Goal: Feedback & Contribution: Leave review/rating

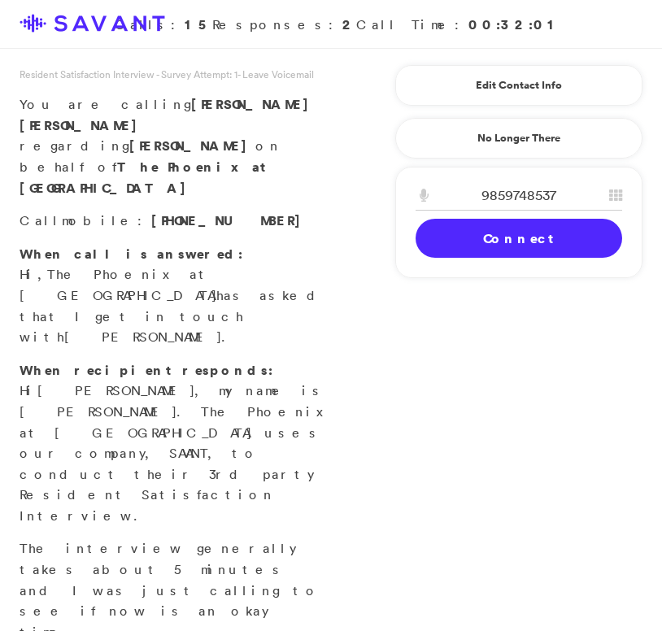
click at [518, 249] on link "Connect" at bounding box center [518, 238] width 206 height 39
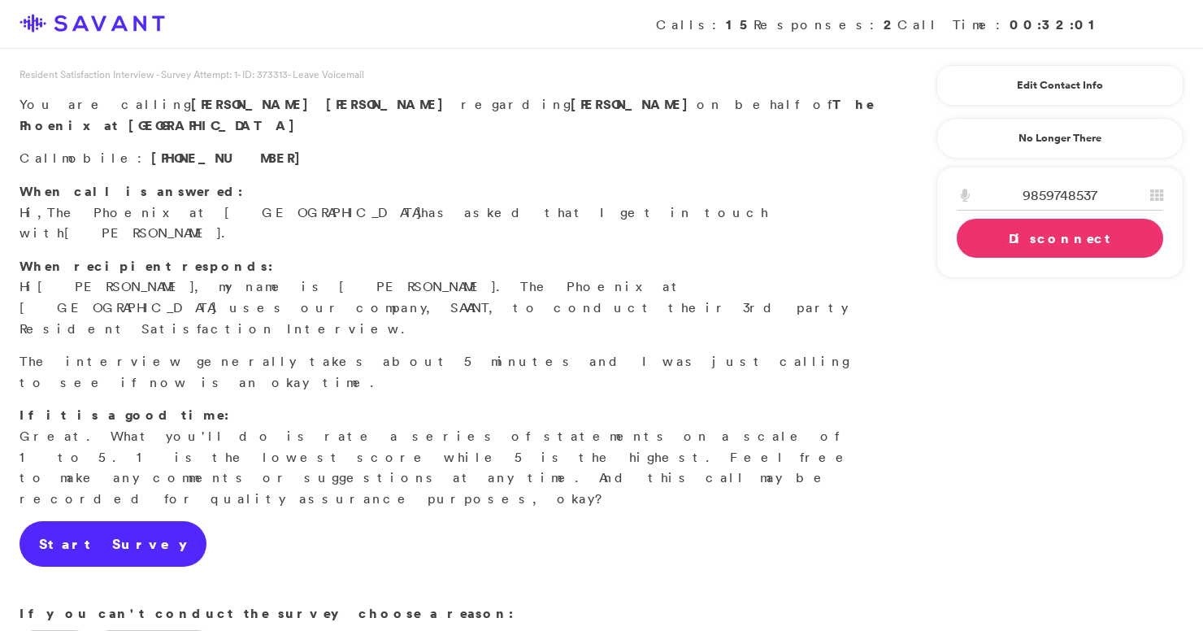
click at [117, 521] on link "Start Survey" at bounding box center [113, 544] width 187 height 46
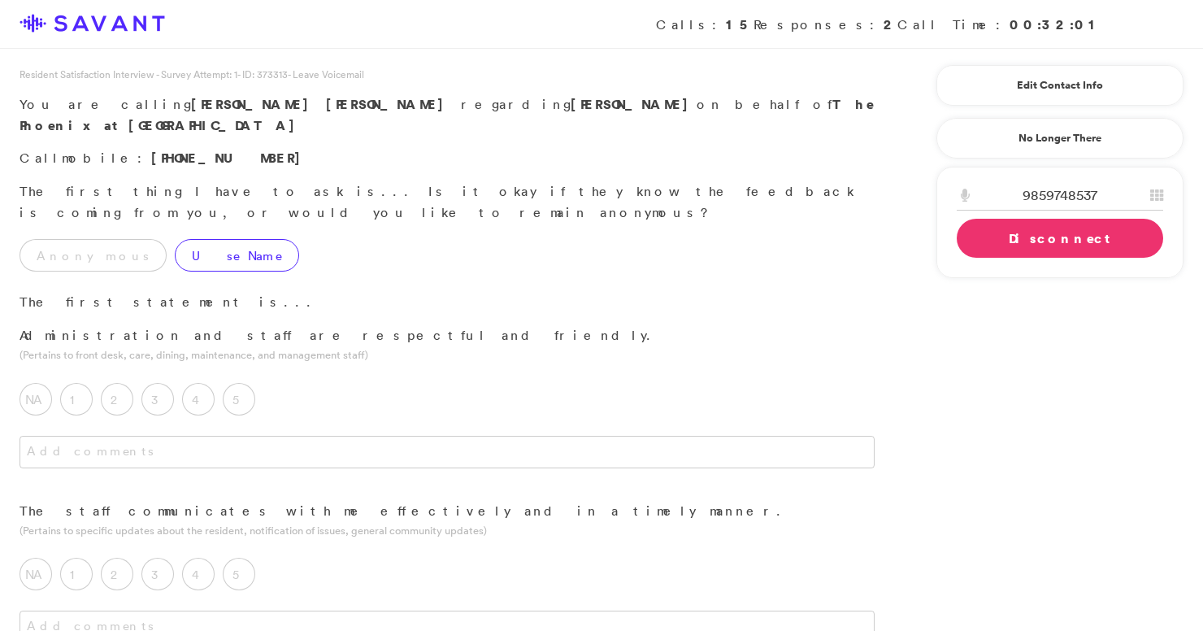
click at [193, 239] on label "Use Name" at bounding box center [237, 255] width 124 height 33
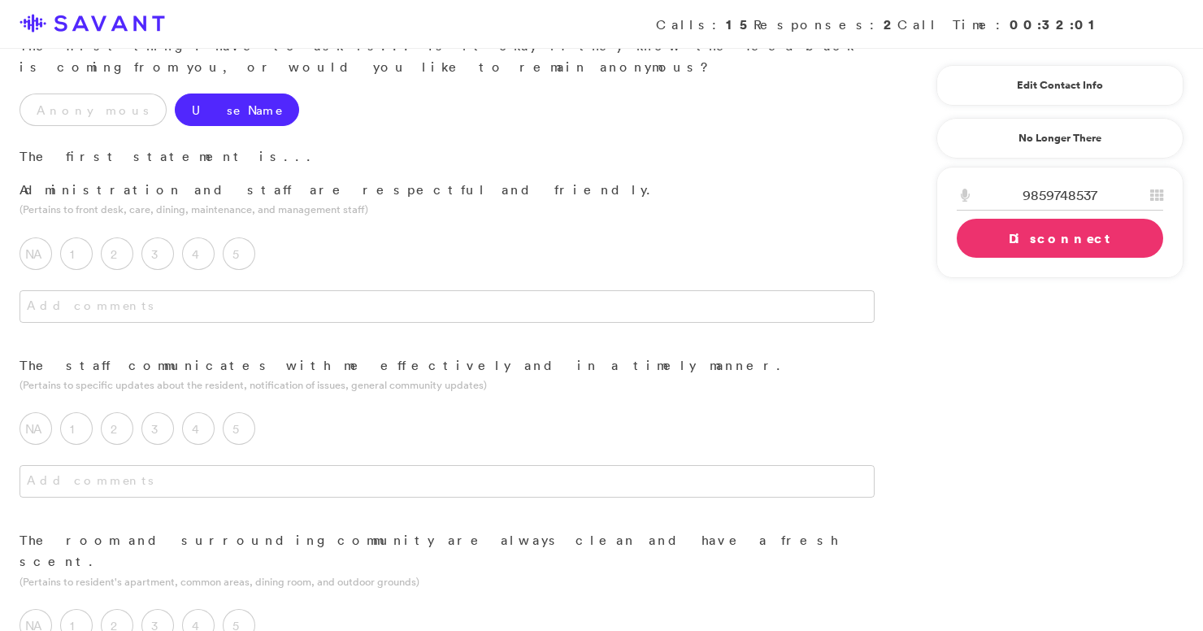
scroll to position [146, 0]
click at [244, 237] on label "5" at bounding box center [239, 253] width 33 height 33
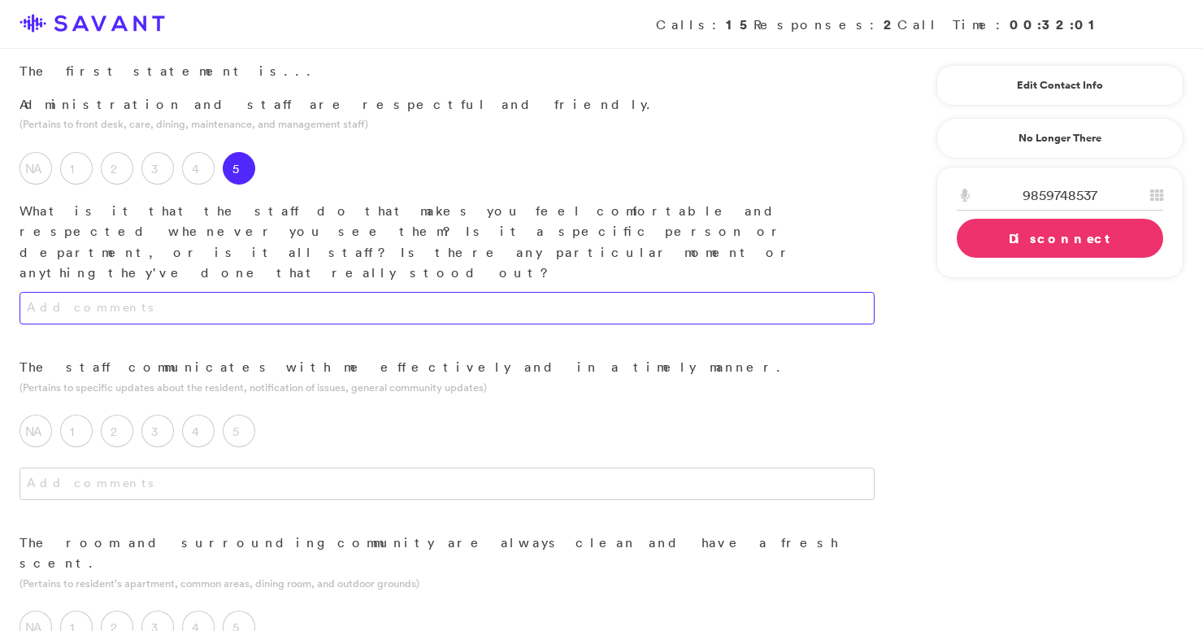
scroll to position [237, 0]
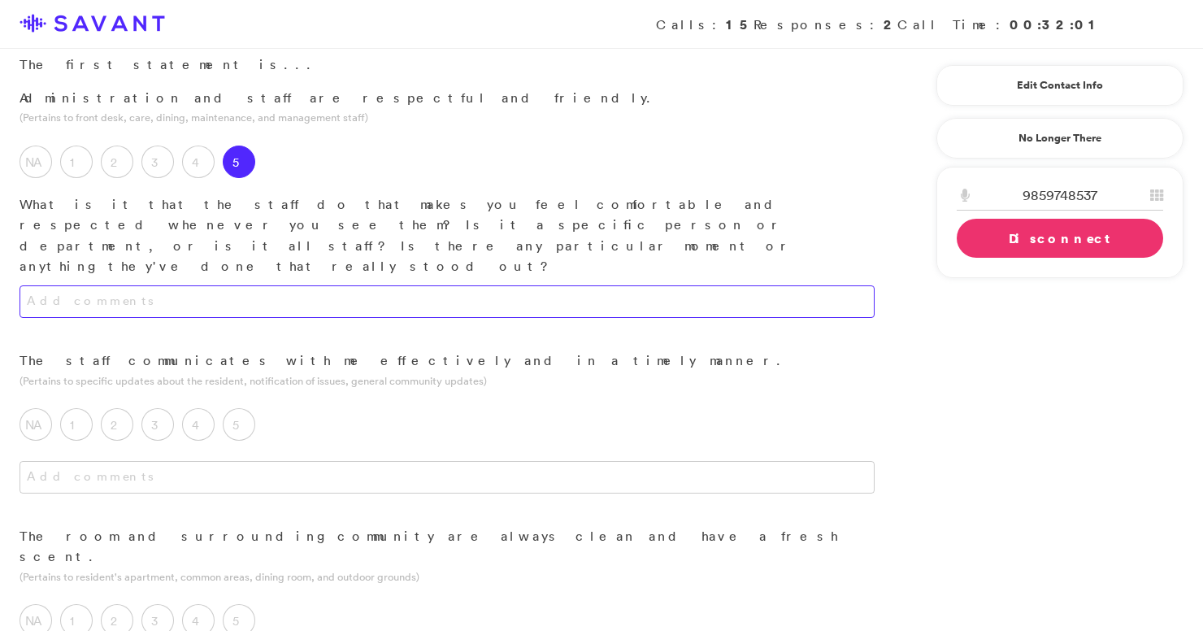
click at [294, 285] on textarea at bounding box center [447, 301] width 855 height 33
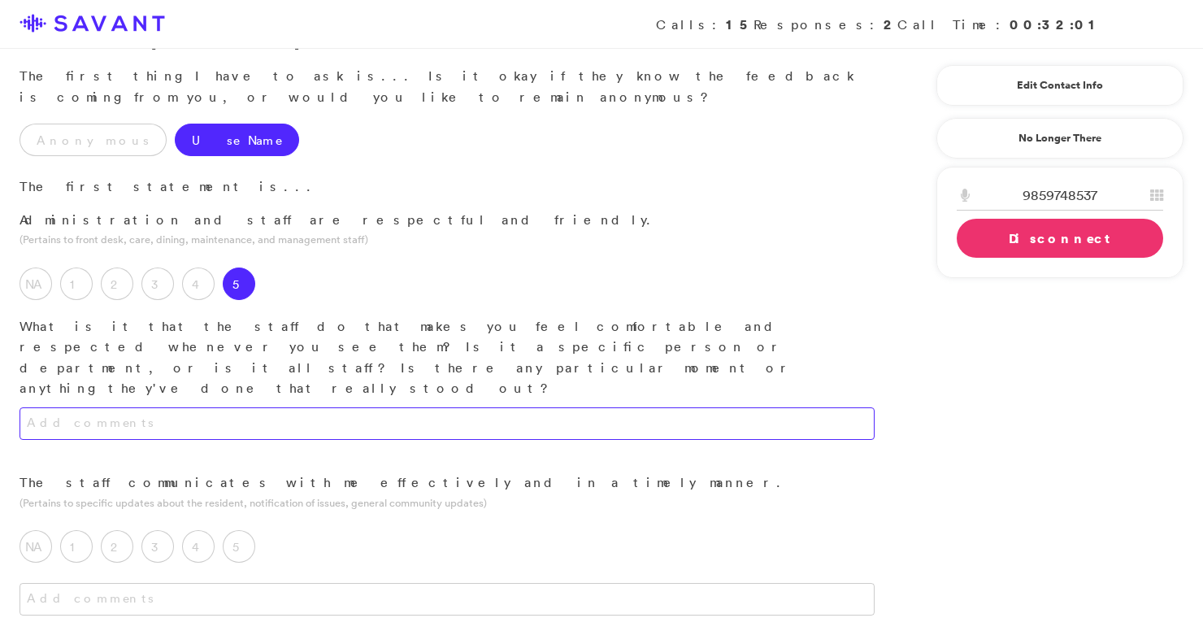
scroll to position [123, 0]
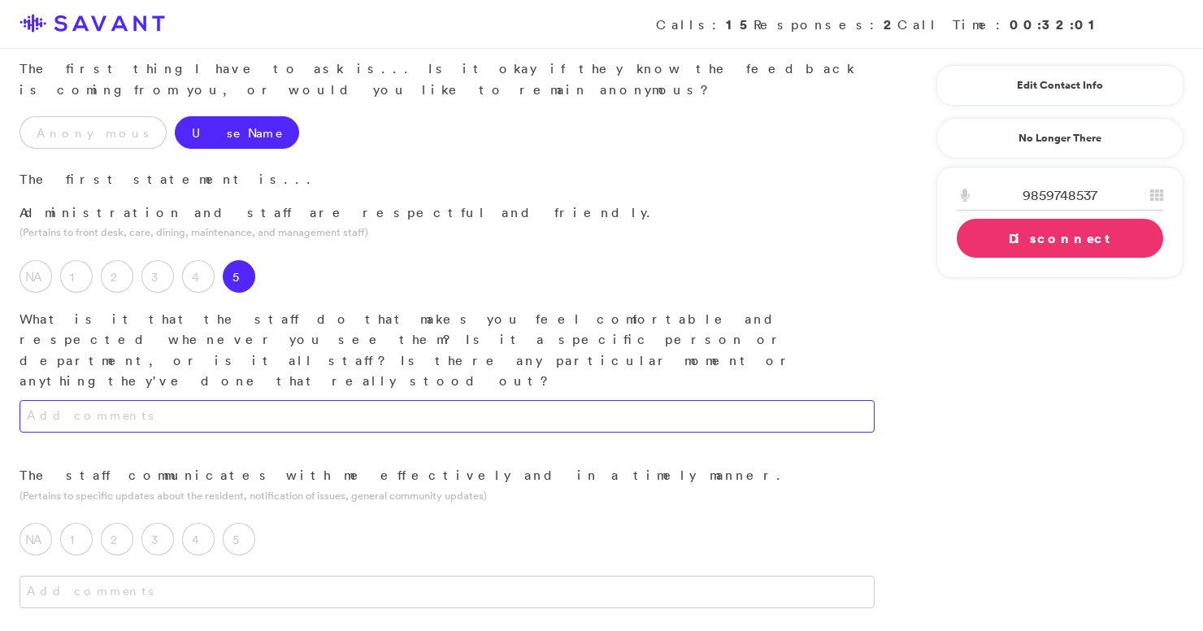
click at [296, 400] on textarea at bounding box center [447, 416] width 855 height 33
click at [94, 400] on textarea "Their manner is polite, courteous, and very helpful." at bounding box center [447, 416] width 855 height 33
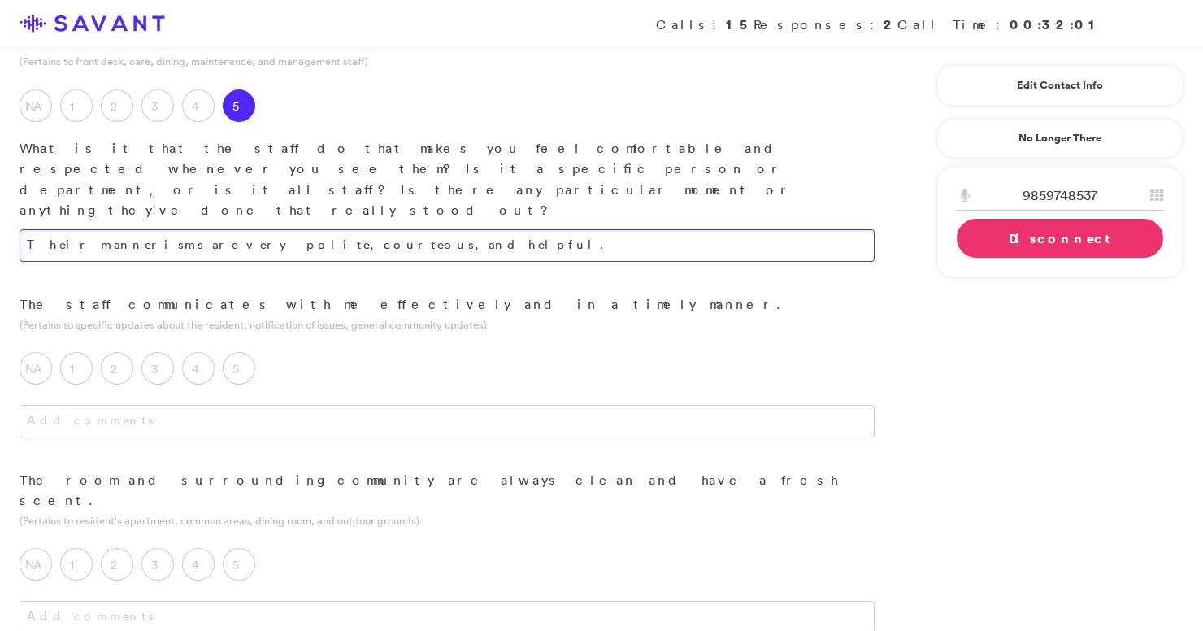
scroll to position [295, 0]
type textarea "Their mannerisms are very polite, courteous, and helpful."
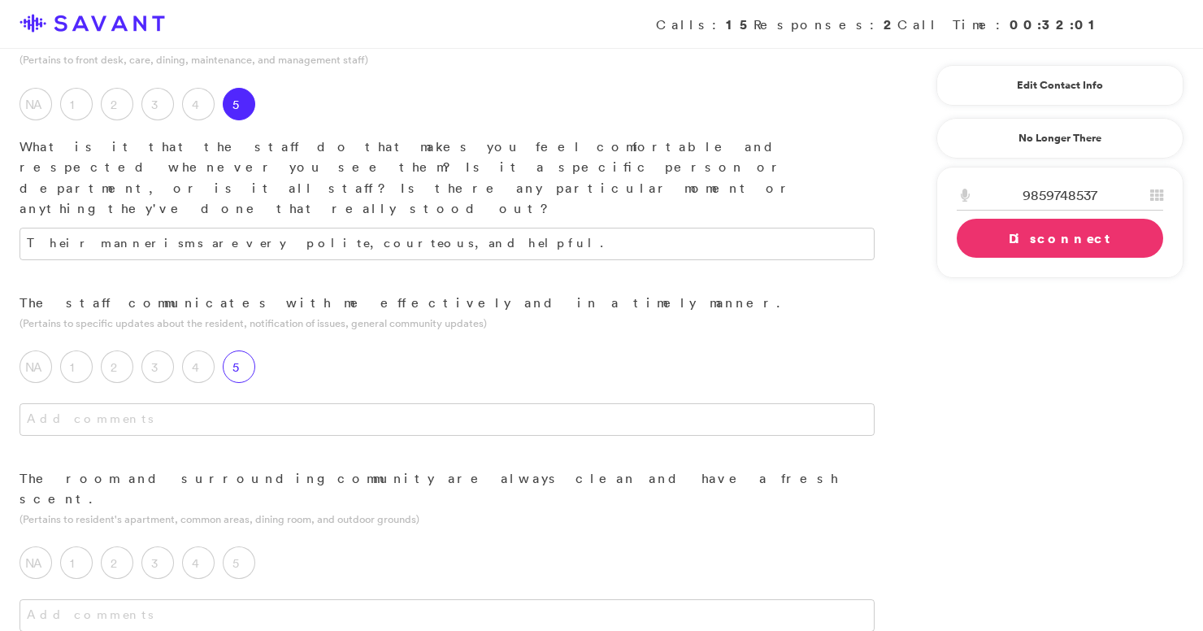
click at [248, 350] on label "5" at bounding box center [239, 366] width 33 height 33
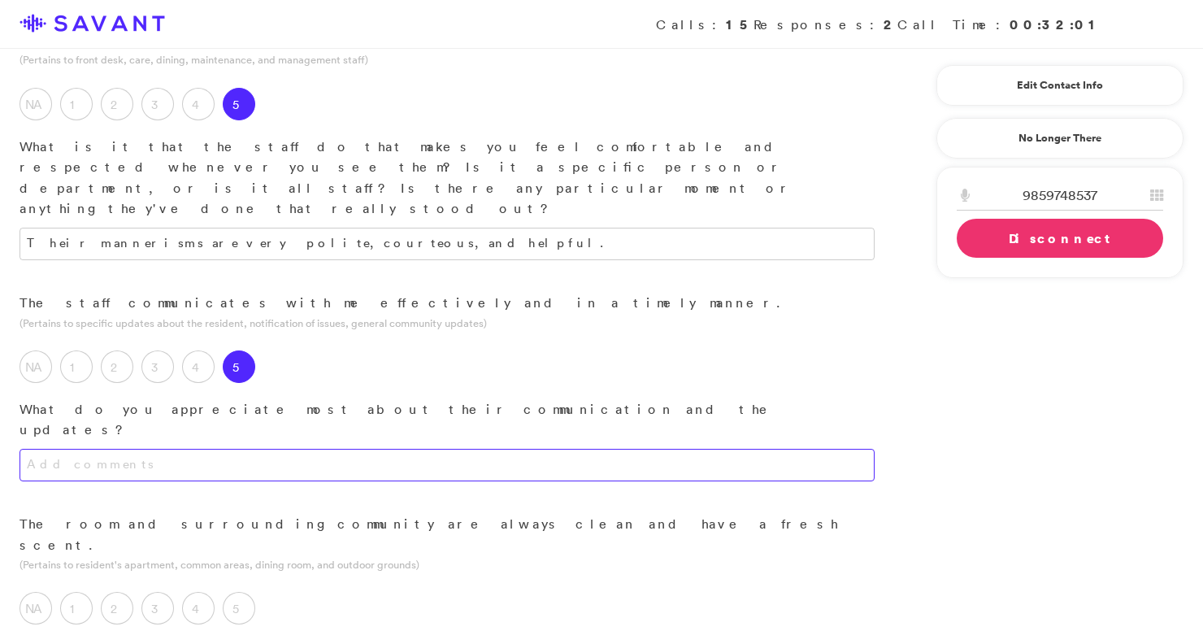
click at [261, 449] on textarea at bounding box center [447, 465] width 855 height 33
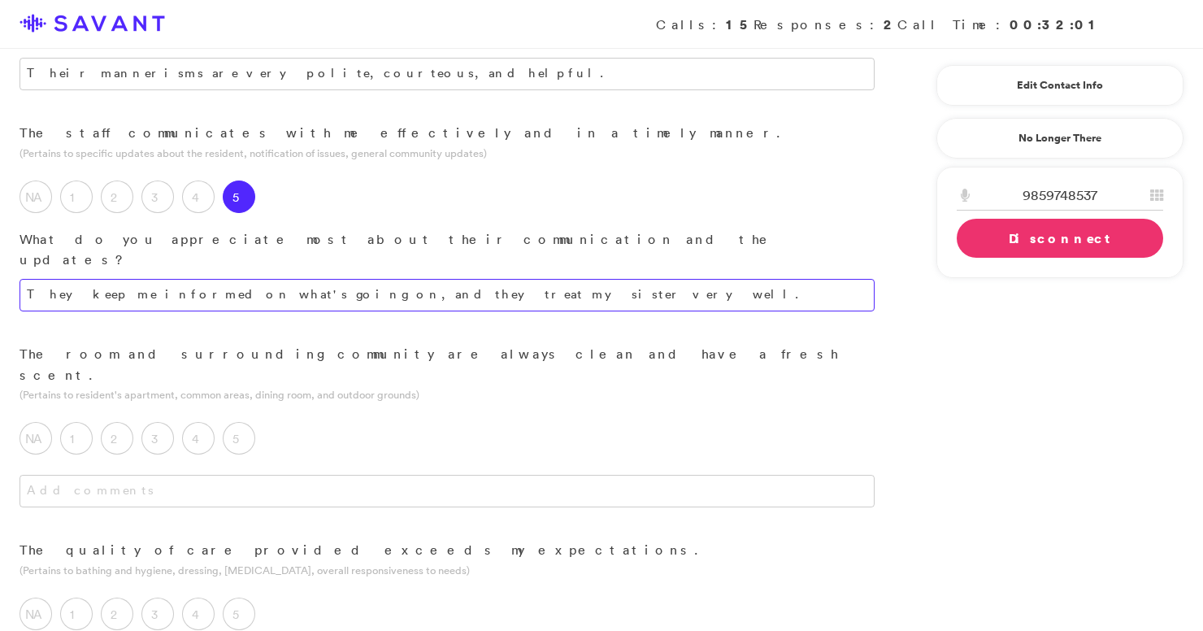
scroll to position [475, 0]
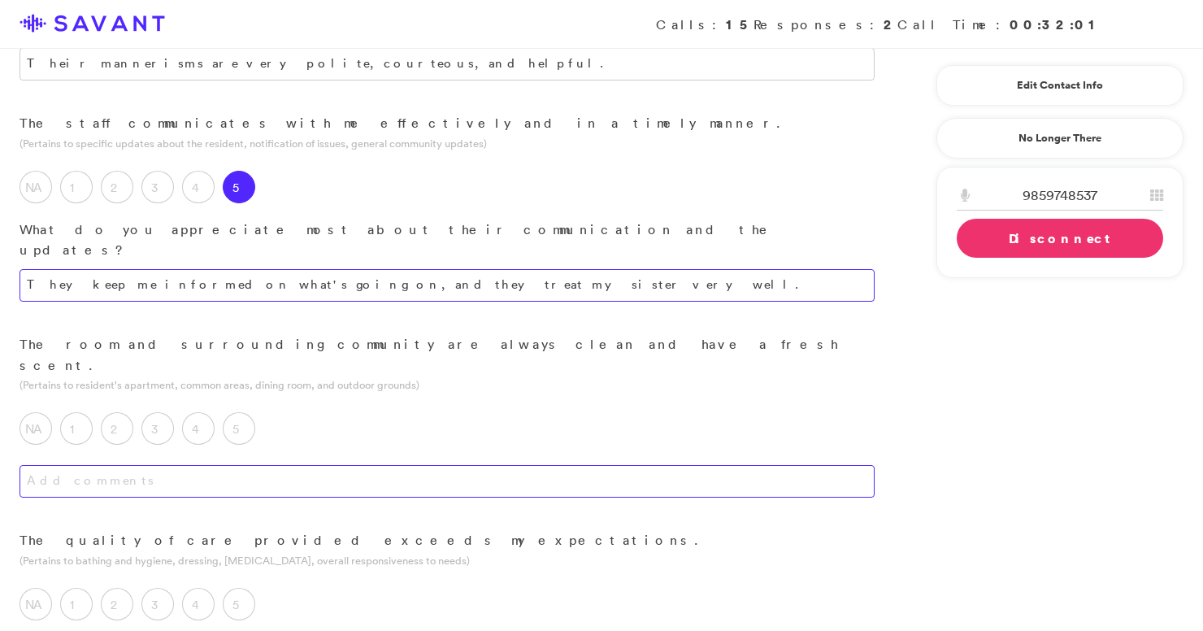
type textarea "They keep me informed on what's going on, and they treat my sister very well."
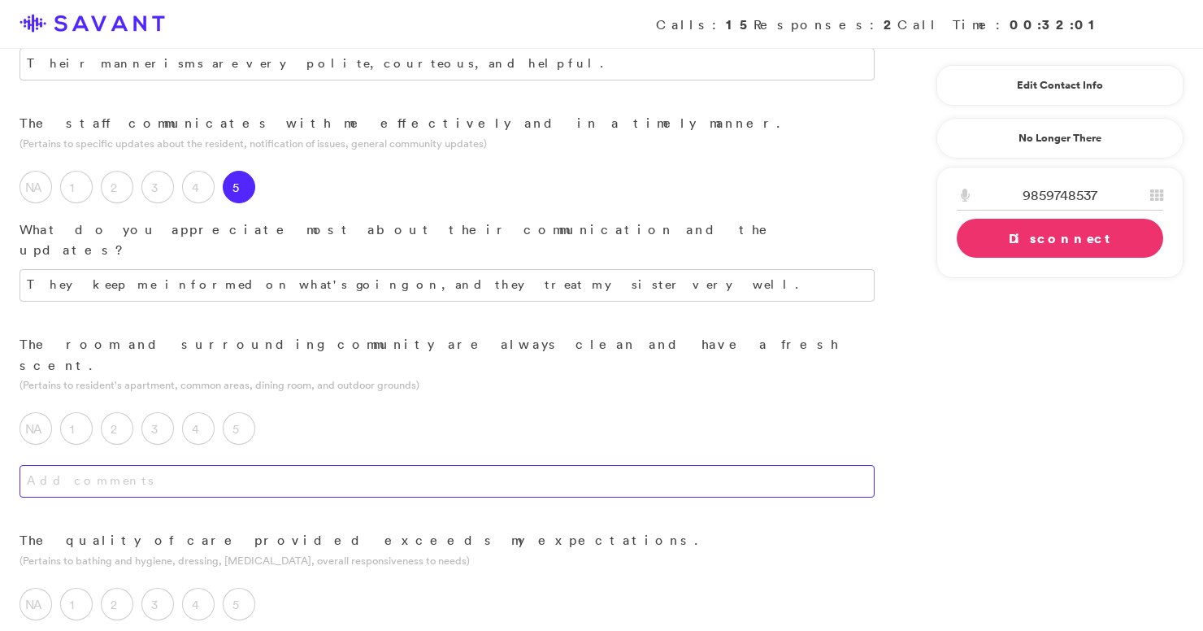
click at [313, 465] on textarea at bounding box center [447, 481] width 855 height 33
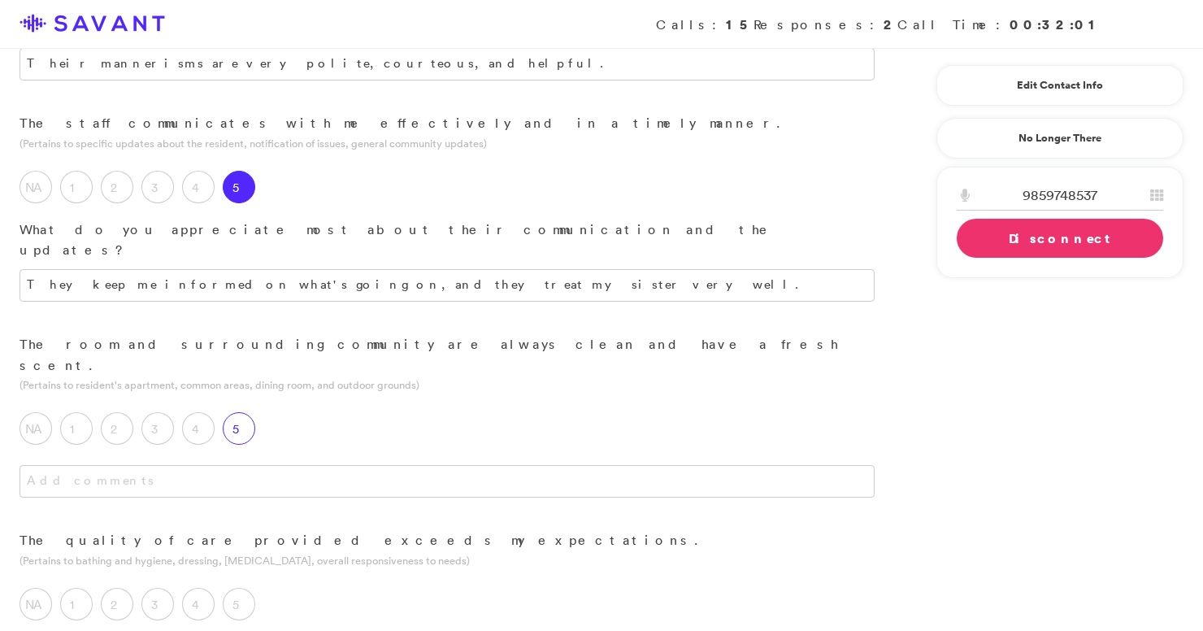
click at [240, 412] on label "5" at bounding box center [239, 428] width 33 height 33
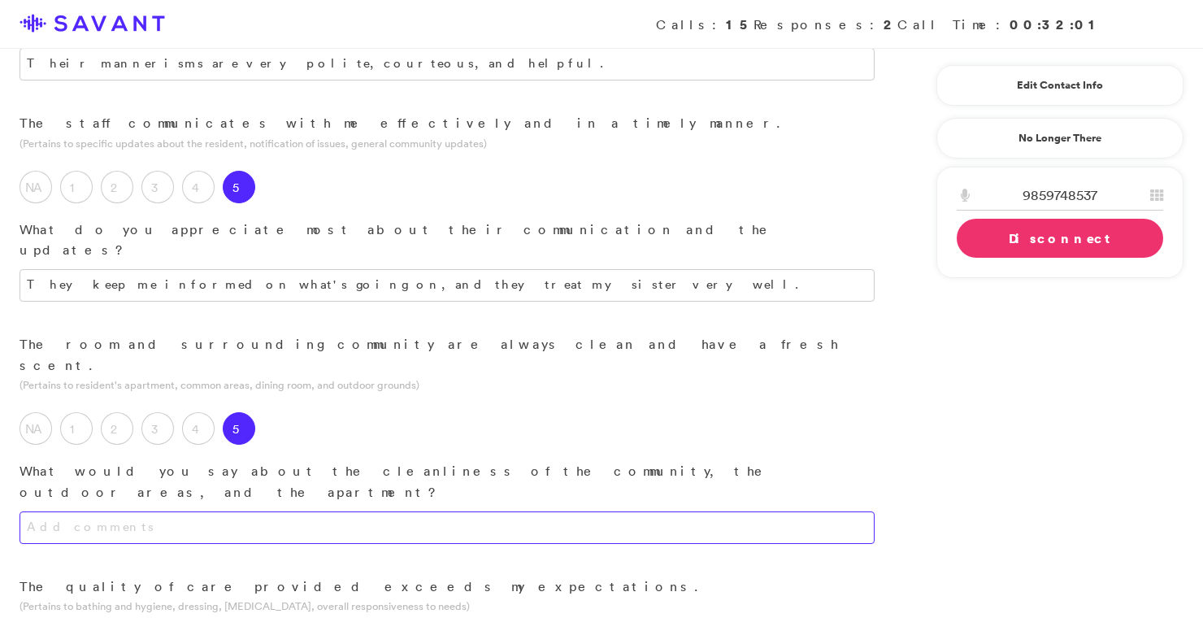
click at [263, 511] on textarea at bounding box center [447, 527] width 855 height 33
click at [129, 511] on textarea "It's a very warm and inviting" at bounding box center [447, 527] width 855 height 33
click at [163, 511] on textarea "It's a very warm, inviting" at bounding box center [447, 527] width 855 height 33
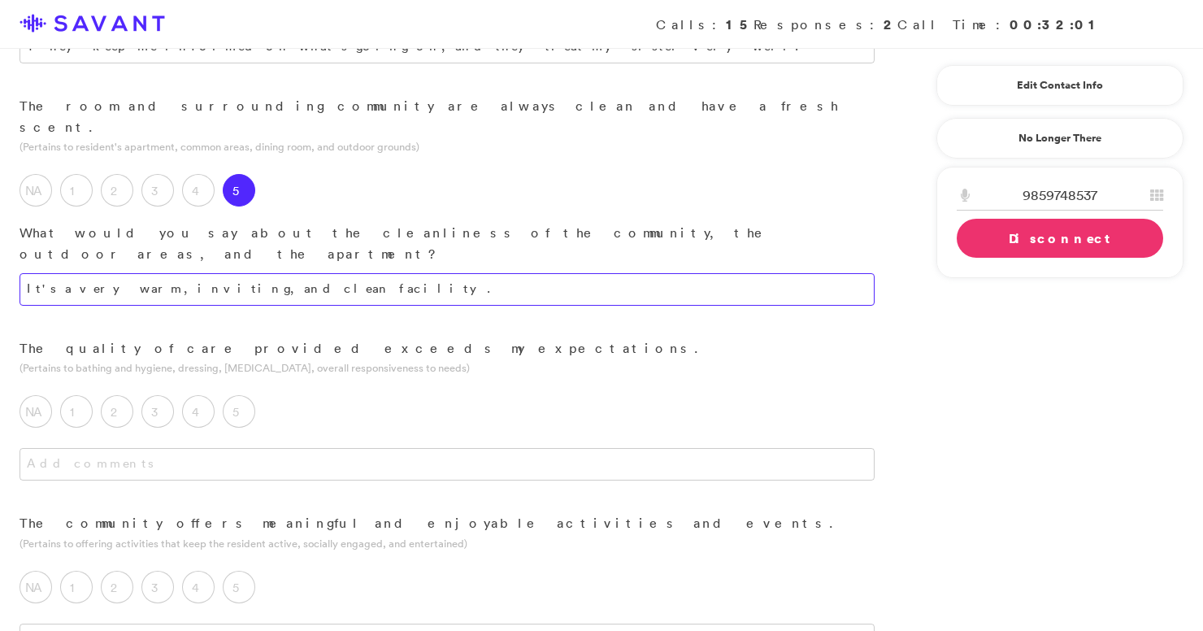
scroll to position [714, 0]
type textarea "It's a very warm, inviting, and clean facility."
click at [256, 446] on div at bounding box center [447, 478] width 894 height 65
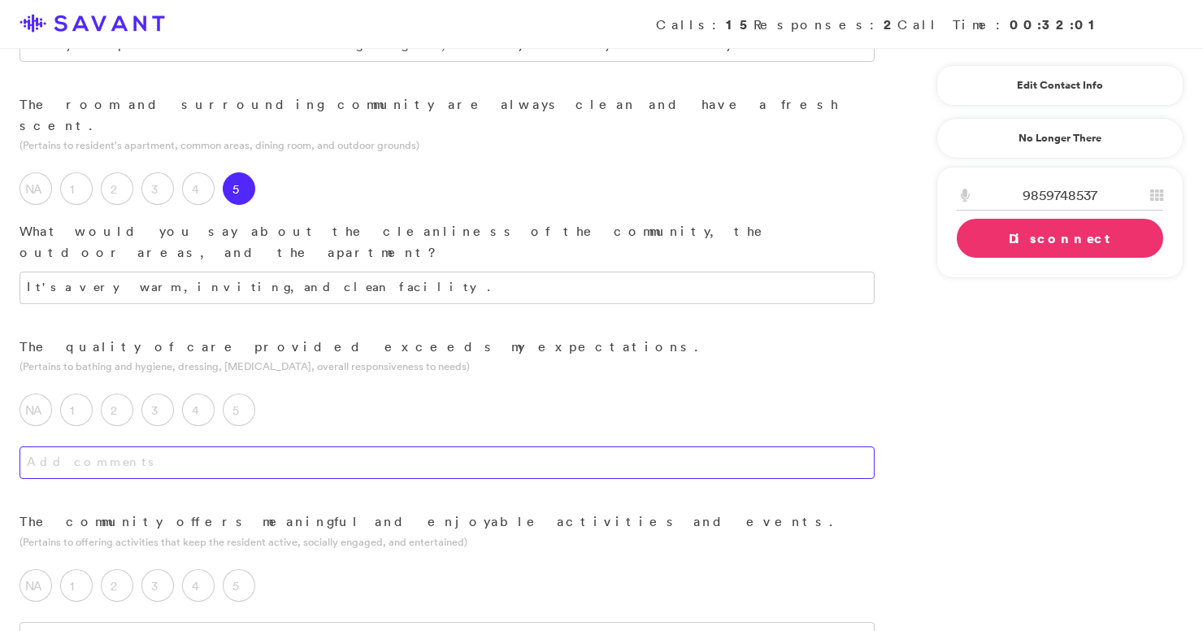
click at [261, 446] on textarea at bounding box center [447, 462] width 855 height 33
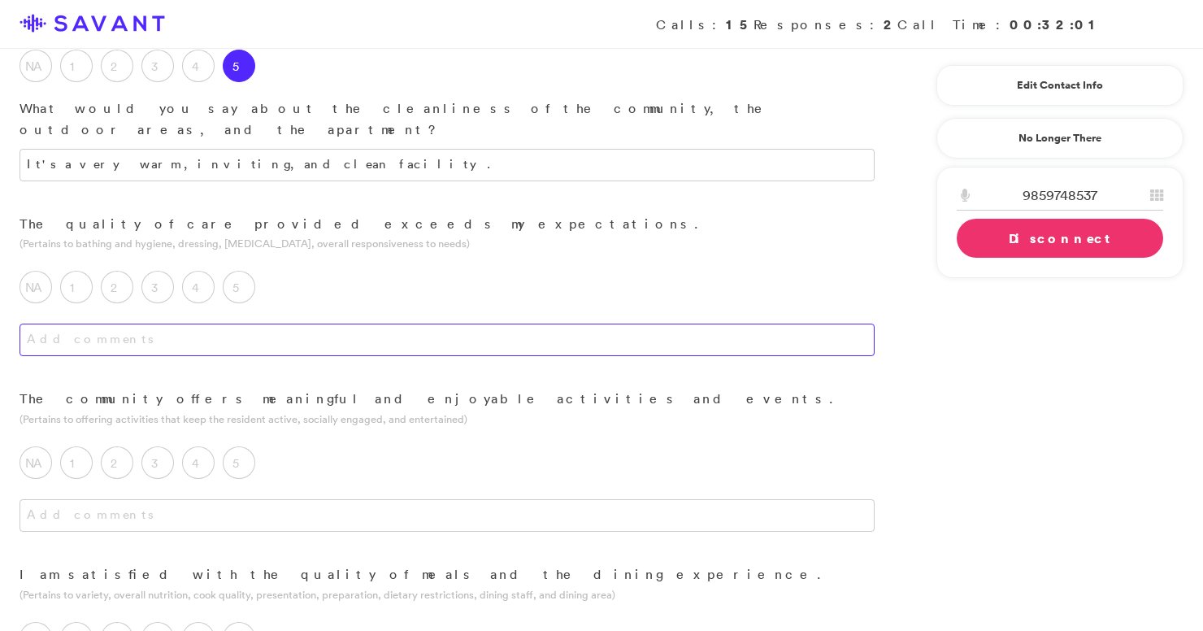
scroll to position [843, 0]
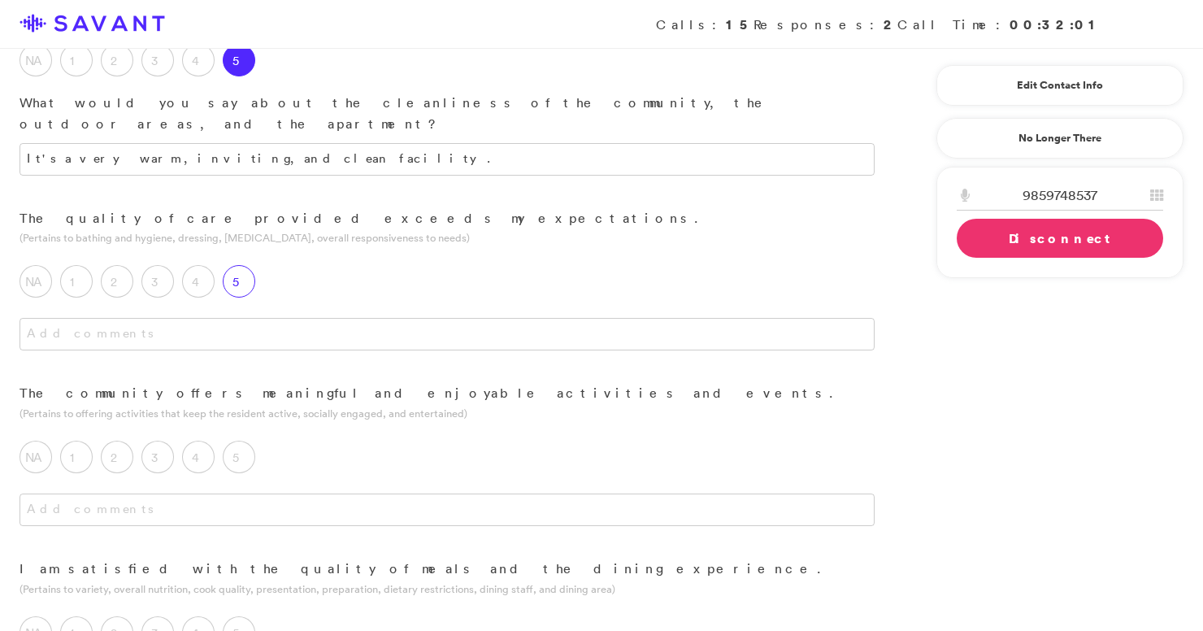
click at [233, 265] on label "5" at bounding box center [239, 281] width 33 height 33
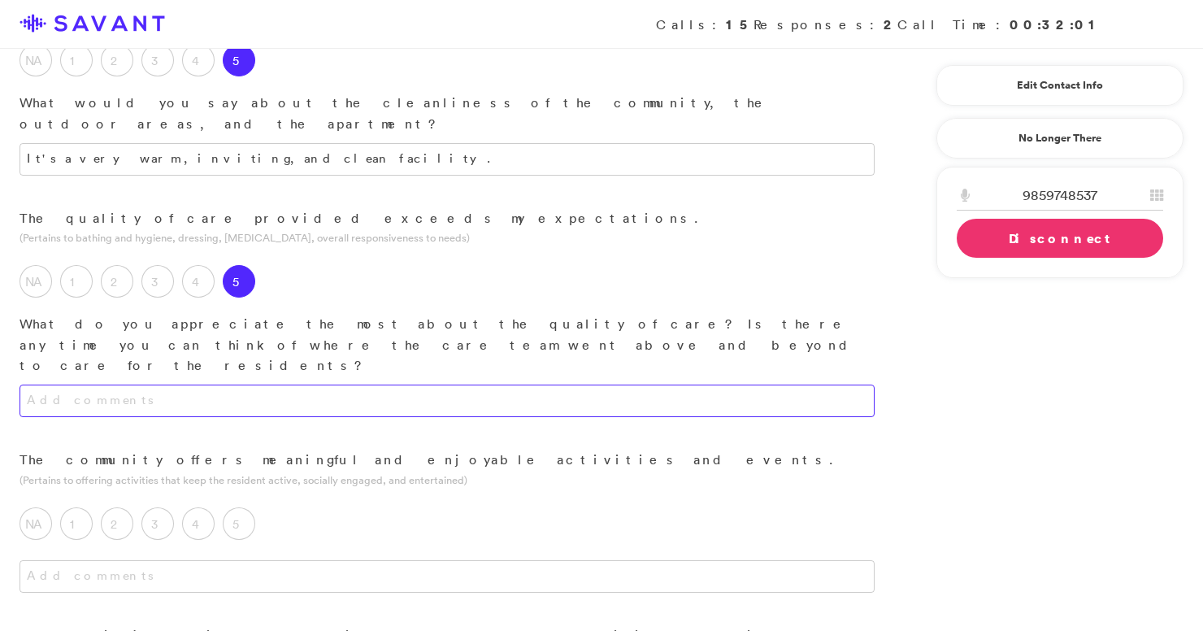
click at [262, 384] on textarea at bounding box center [447, 400] width 855 height 33
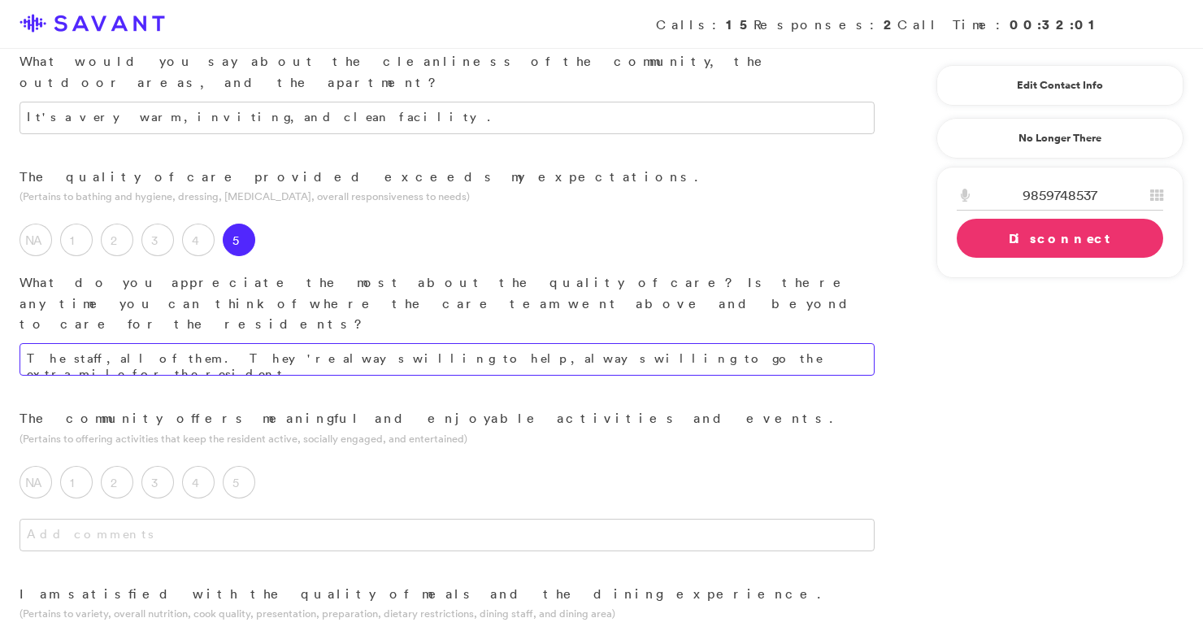
scroll to position [894, 0]
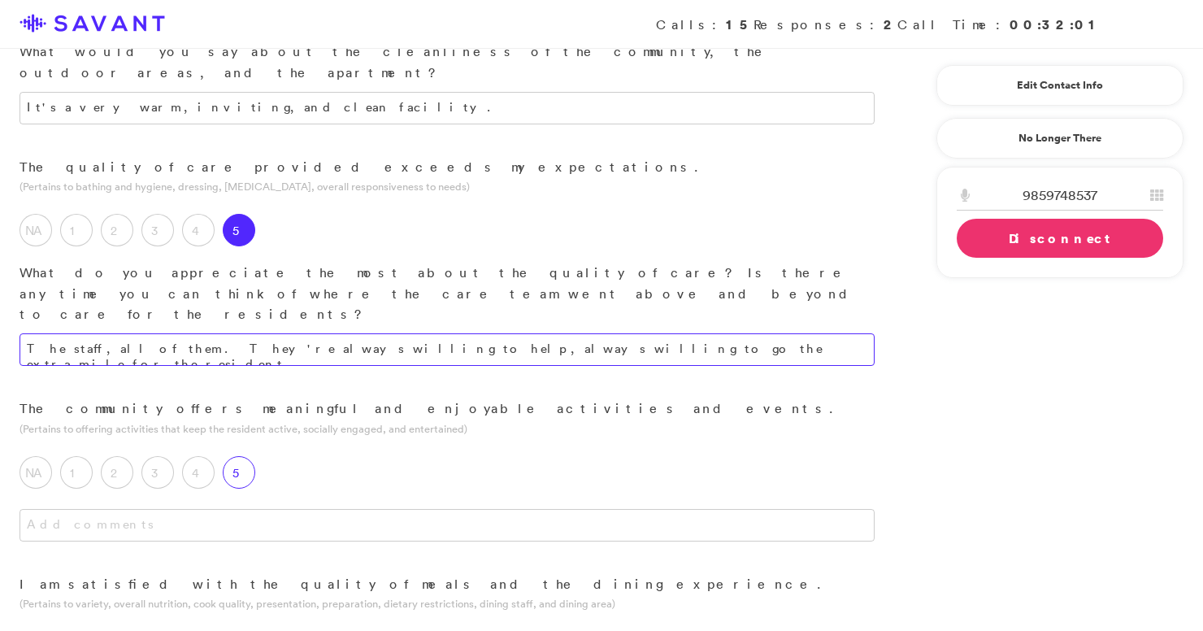
type textarea "The staff, all of them. They're always willing to help, always willing to go th…"
click at [249, 456] on label "5" at bounding box center [239, 472] width 33 height 33
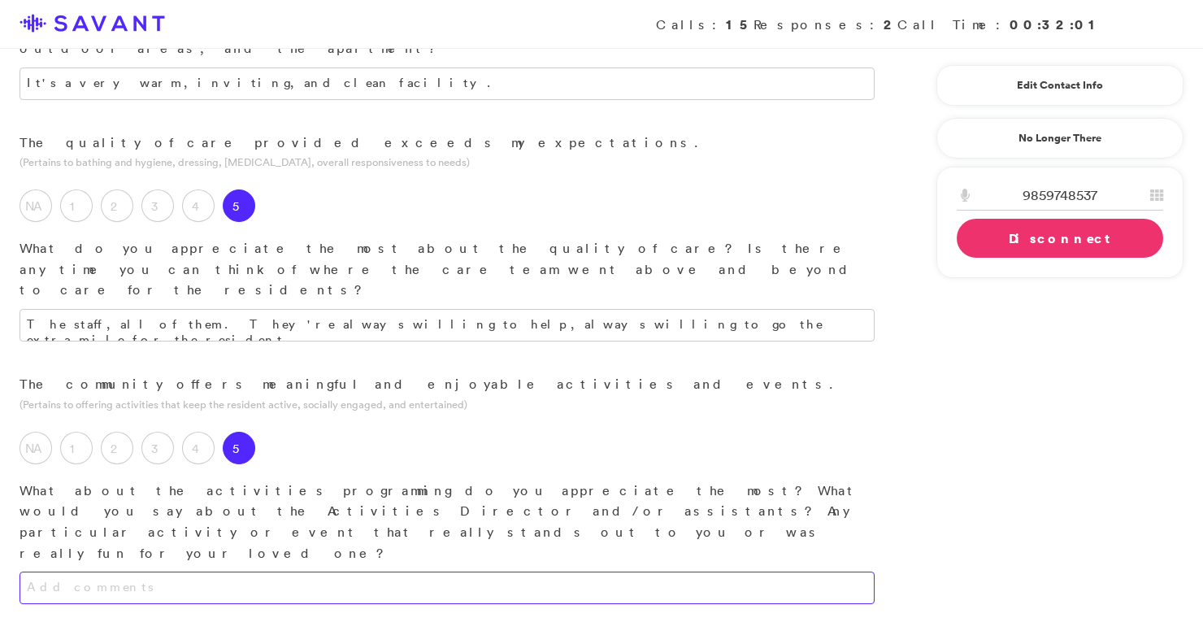
scroll to position [920, 0]
click at [265, 570] on textarea at bounding box center [447, 586] width 855 height 33
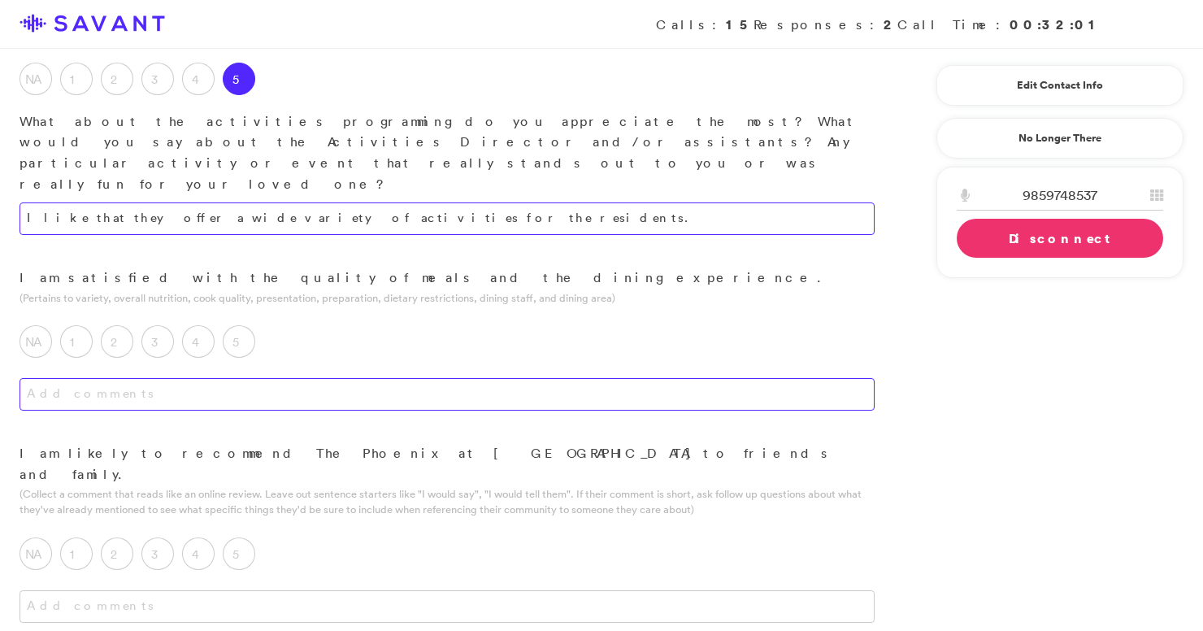
scroll to position [1288, 0]
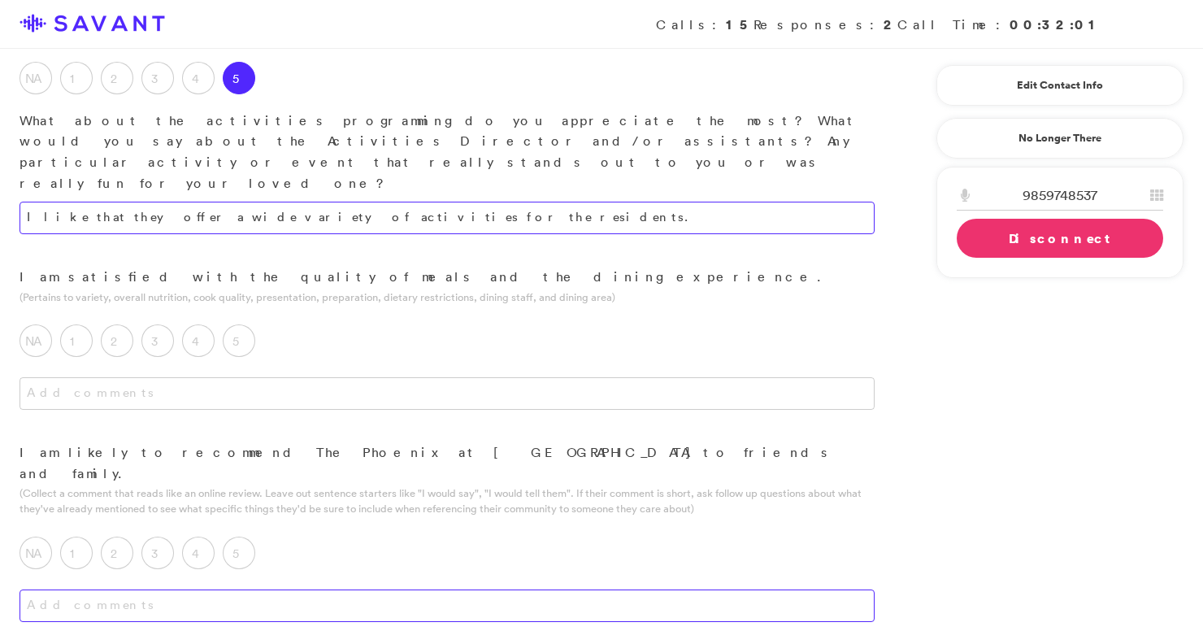
type textarea "I like that they offer a wide variety of activities for the residents."
click at [258, 589] on textarea at bounding box center [447, 605] width 855 height 33
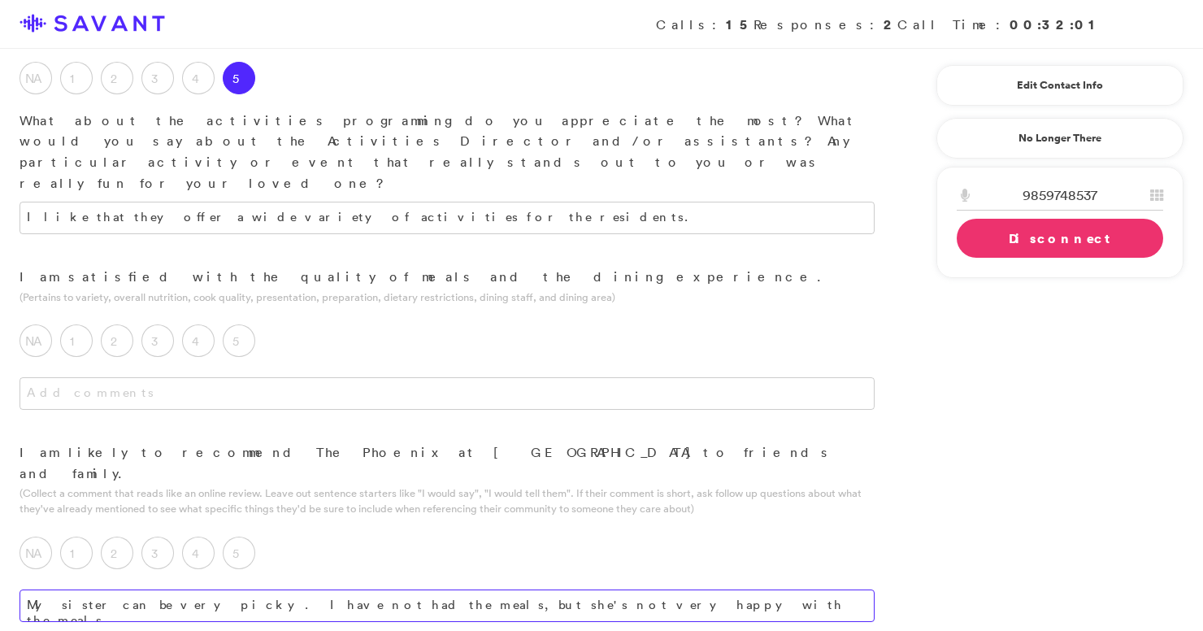
click at [546, 589] on textarea "My sister can be very picky. I have not had the meals, but she's not very happy…" at bounding box center [447, 605] width 855 height 33
click at [571, 589] on textarea "My sister can be very picky. I have not had the meals, but she's not very happy…" at bounding box center [447, 605] width 855 height 33
click at [560, 589] on textarea "My sister can be very picky. I have not had the meals, but she's not very happy…" at bounding box center [447, 612] width 855 height 46
click at [661, 589] on textarea "My sister can be very picky. I have not had the meals, but she's not very happy…" at bounding box center [447, 619] width 855 height 61
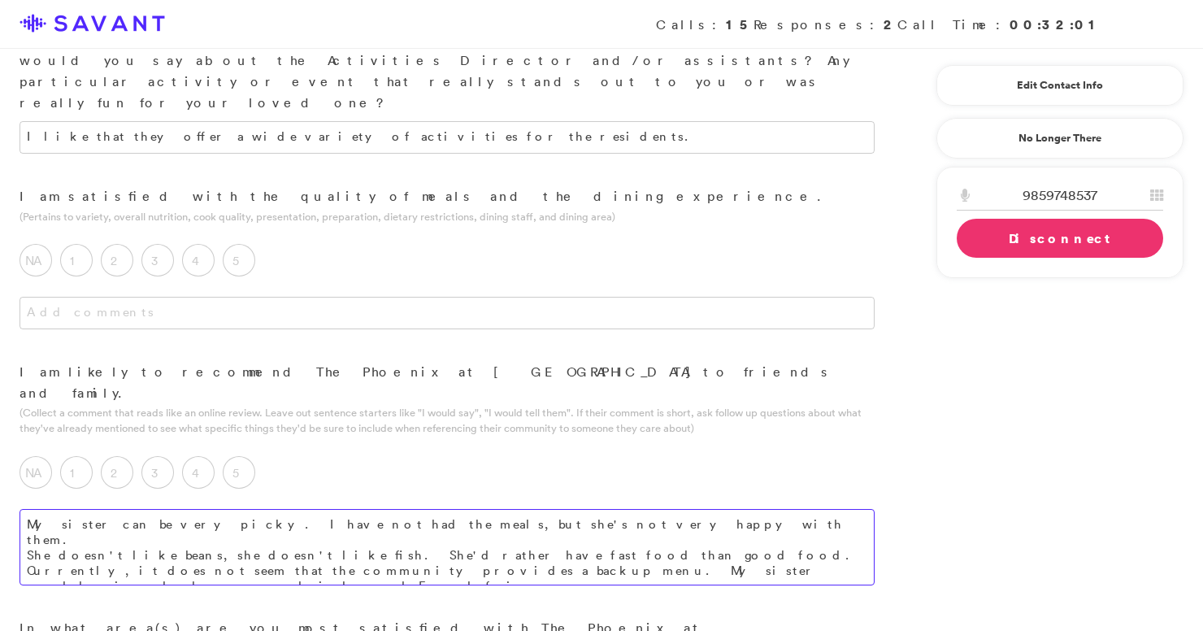
scroll to position [1380, 0]
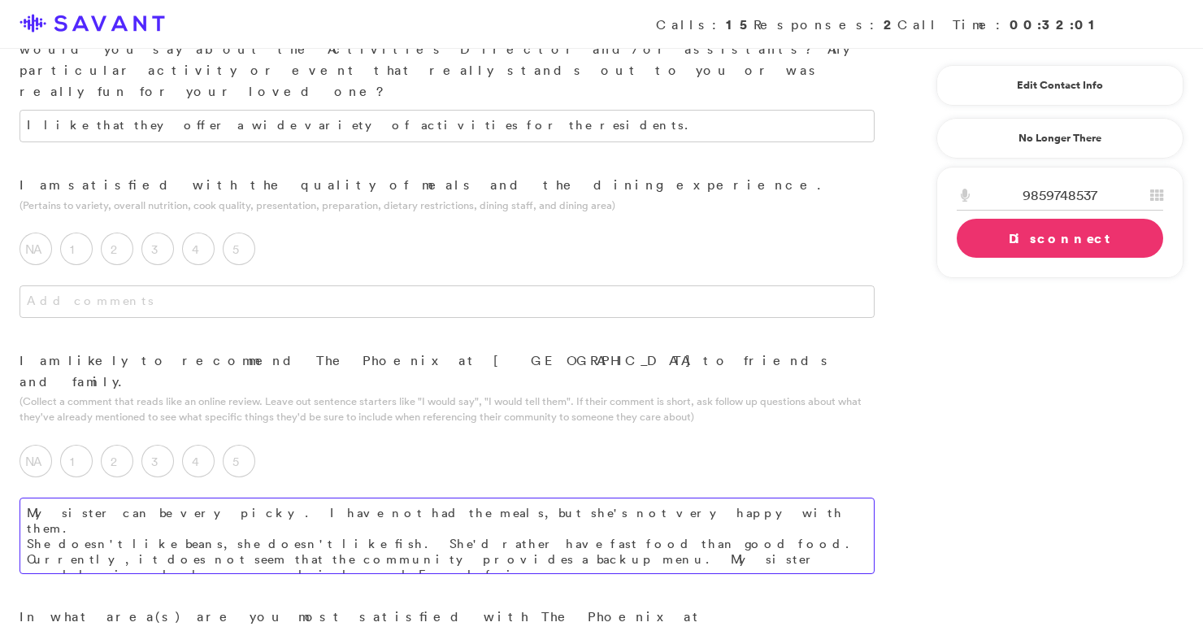
type textarea "My sister can be very picky. I have not had the meals, but she's not very happy…"
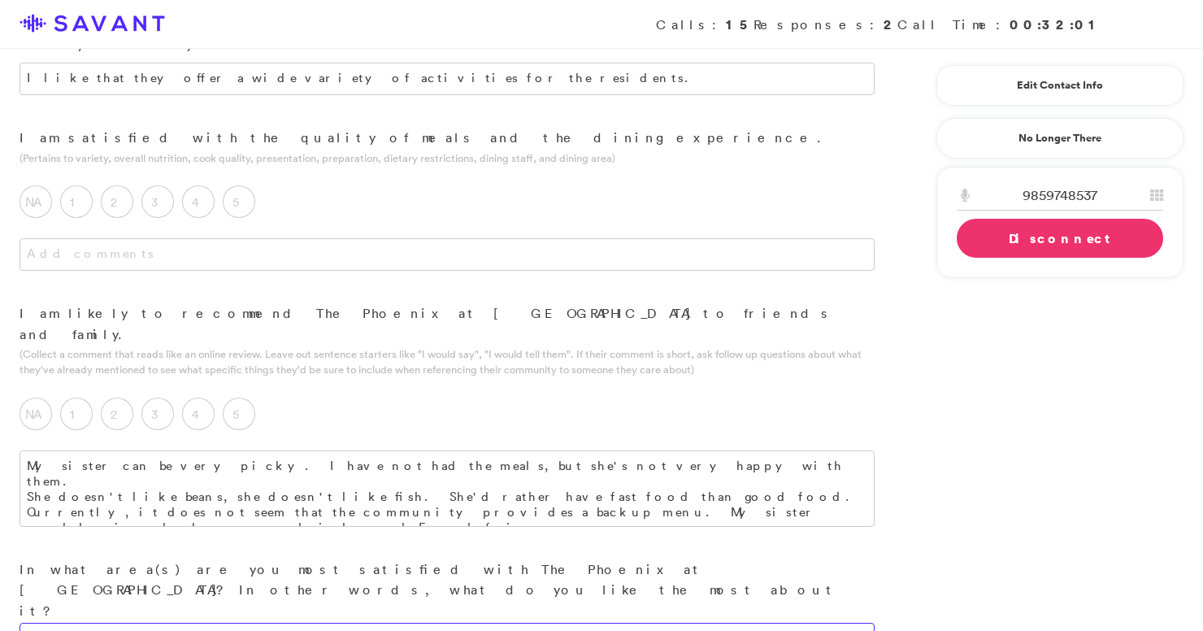
scroll to position [1432, 0]
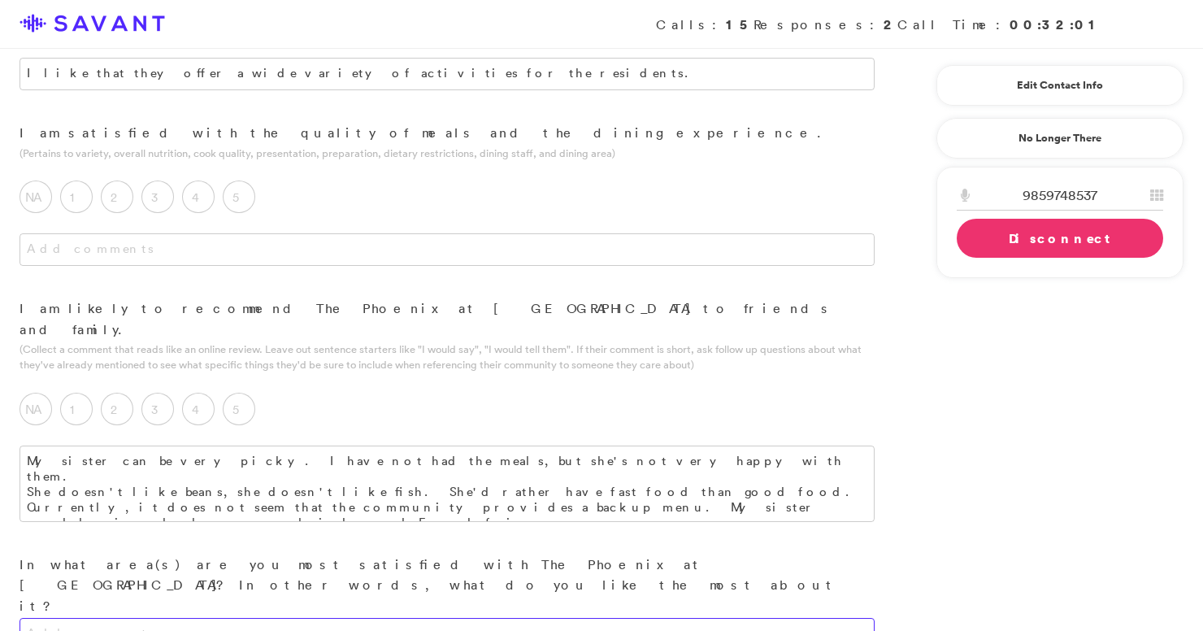
click at [467, 618] on textarea at bounding box center [447, 634] width 855 height 33
type textarea "The facility is very nice, clean, and has a warm and inviting atmosphere to it.…"
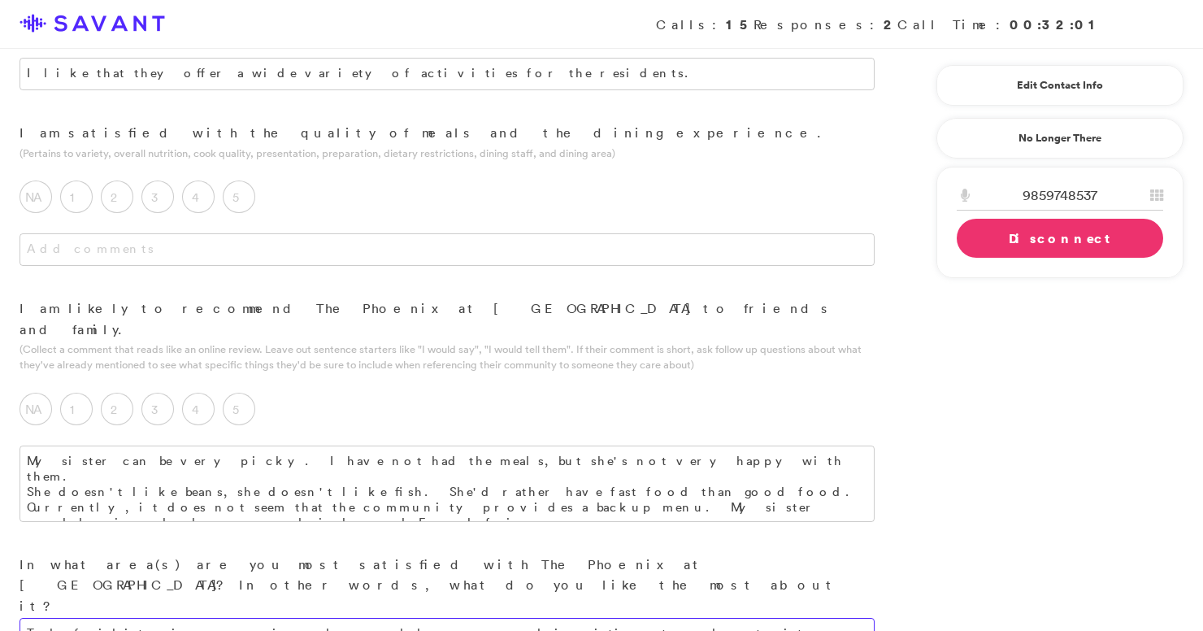
type textarea "They only accept private pay. Private pay means paying out of pocket; they do n…"
click at [645, 618] on textarea "The facility is very nice, clean, and has a warm and inviting atmosphere to it.…" at bounding box center [447, 634] width 855 height 33
click at [661, 618] on textarea "The facility is very nice, clean, and has a warm and inviting atmosphere to. Th…" at bounding box center [447, 641] width 855 height 46
click at [474, 618] on textarea "The facility is very nice, clean, and has a warm and inviting atmosphere too. T…" at bounding box center [447, 641] width 855 height 46
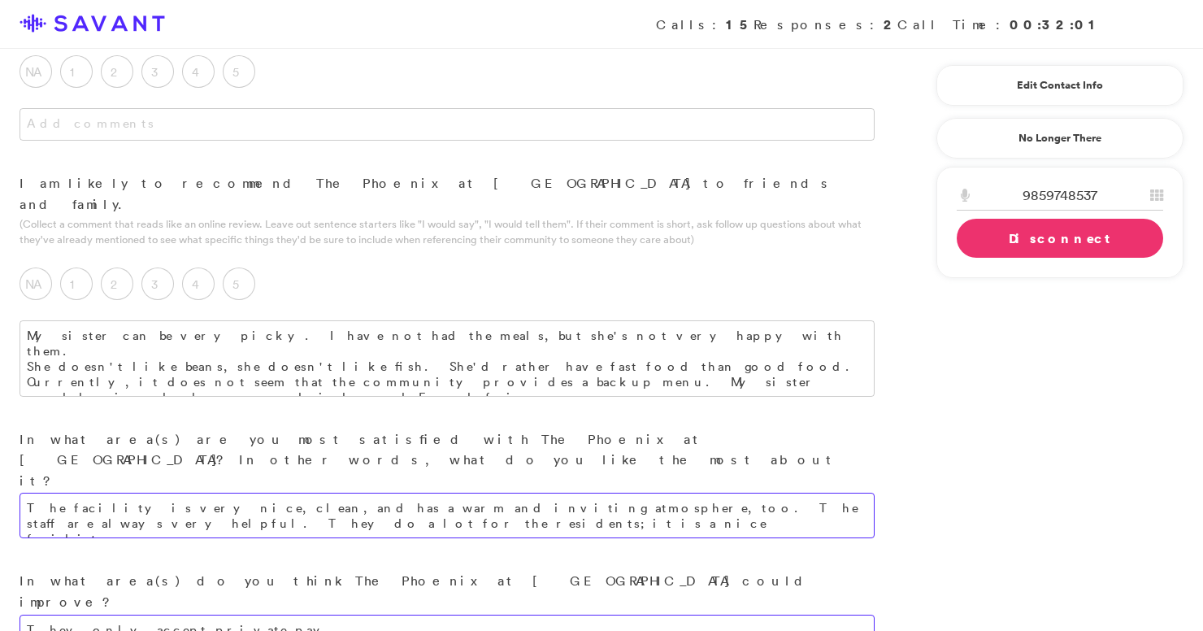
scroll to position [1558, 0]
type textarea "The facility is very nice, clean, and has a warm and inviting atmosphere, too. …"
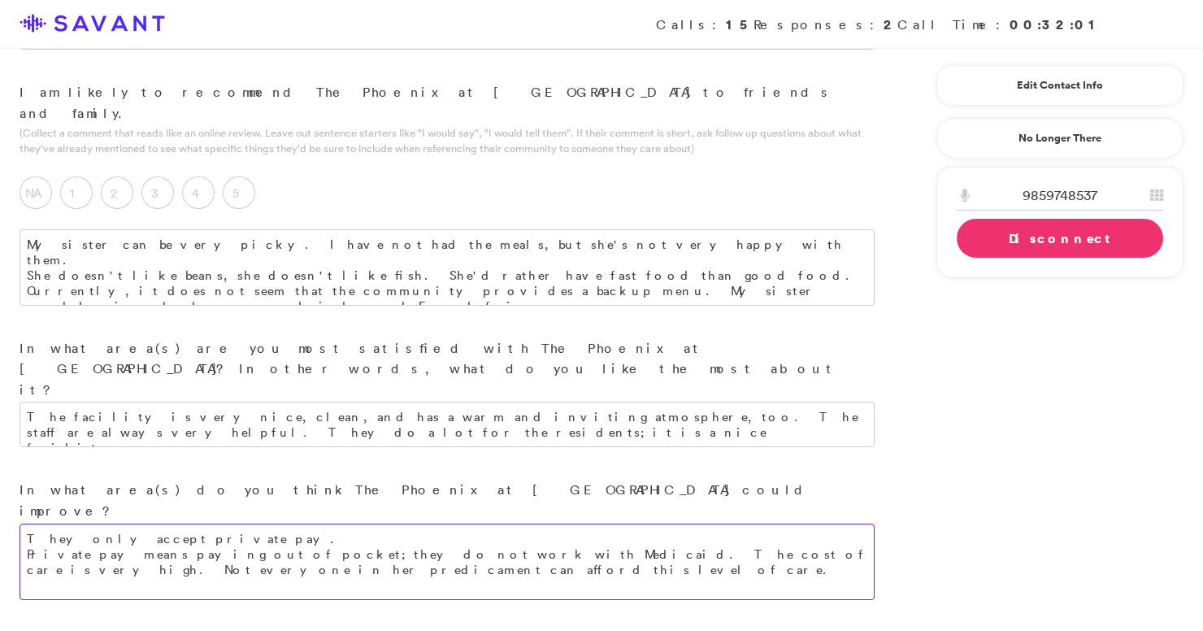
scroll to position [1651, 0]
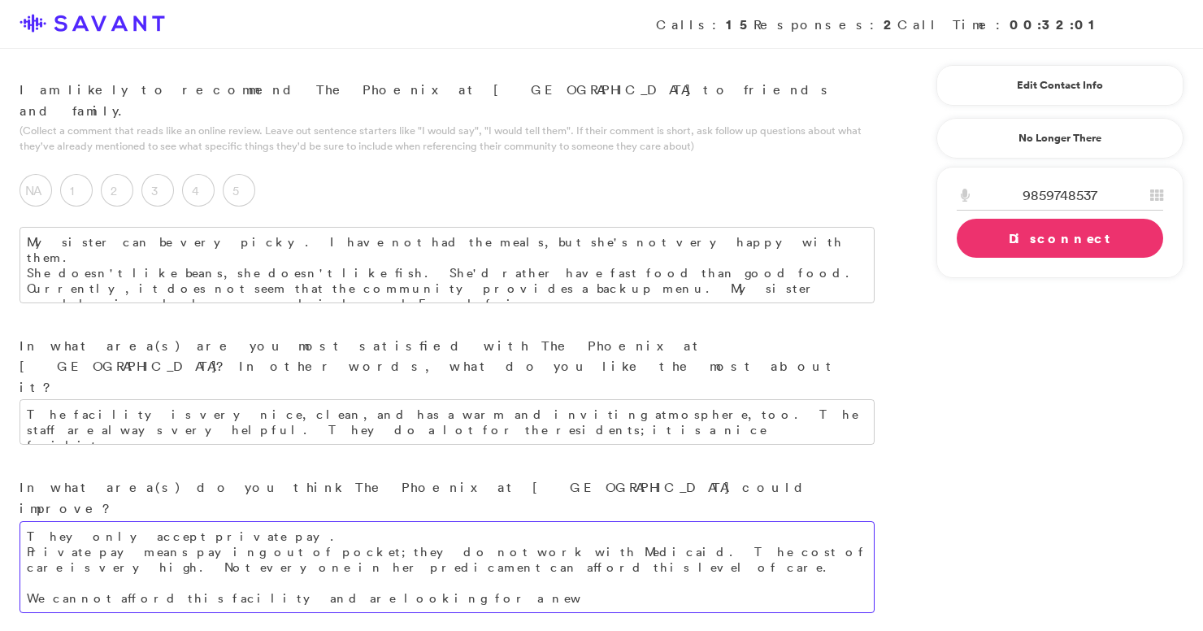
click at [157, 521] on textarea "They only accept private pay. Private pay means paying out of pocket; they do n…" at bounding box center [447, 567] width 855 height 92
click at [371, 521] on textarea "They only accept private pay. Private pay means paying out of pocket; they do n…" at bounding box center [447, 567] width 855 height 92
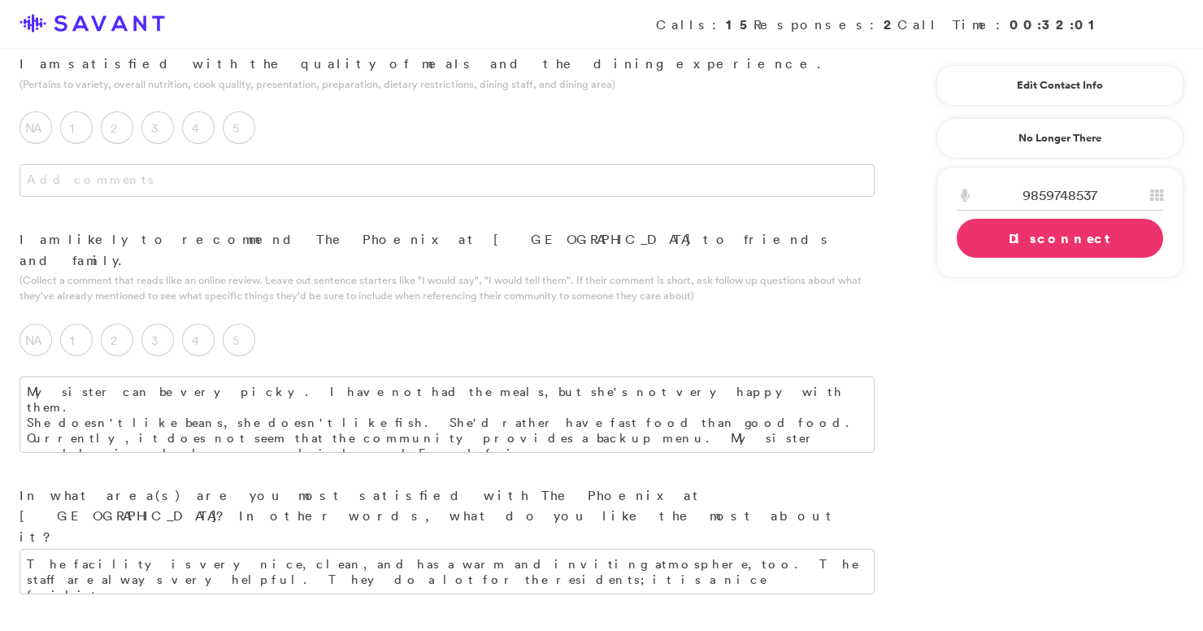
scroll to position [1499, 0]
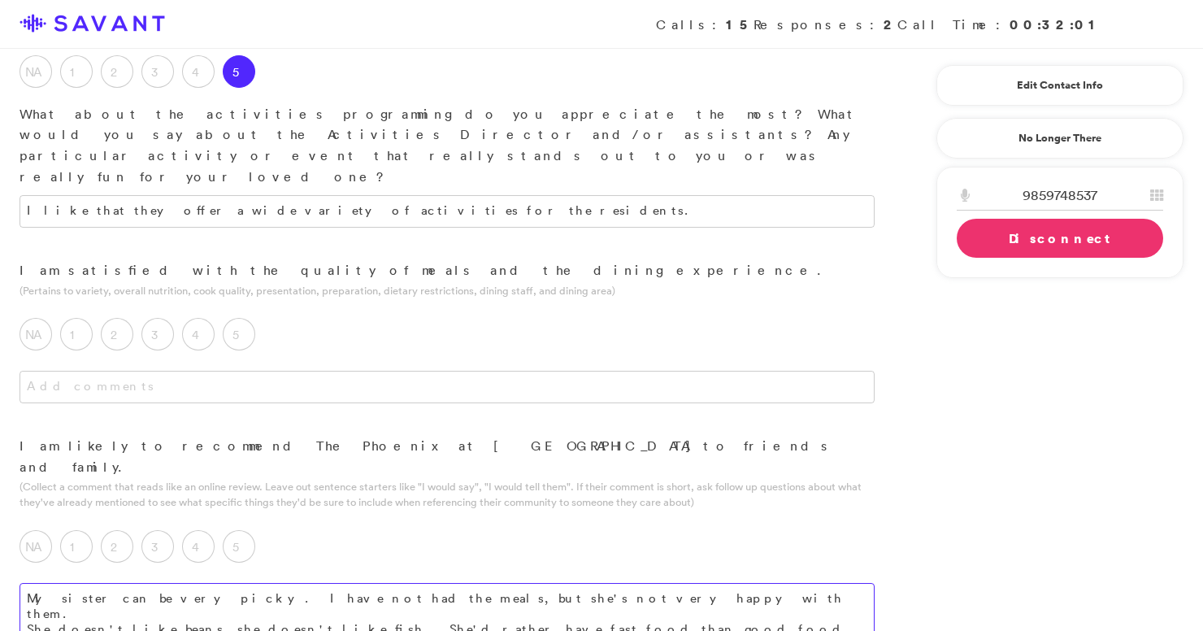
scroll to position [1290, 0]
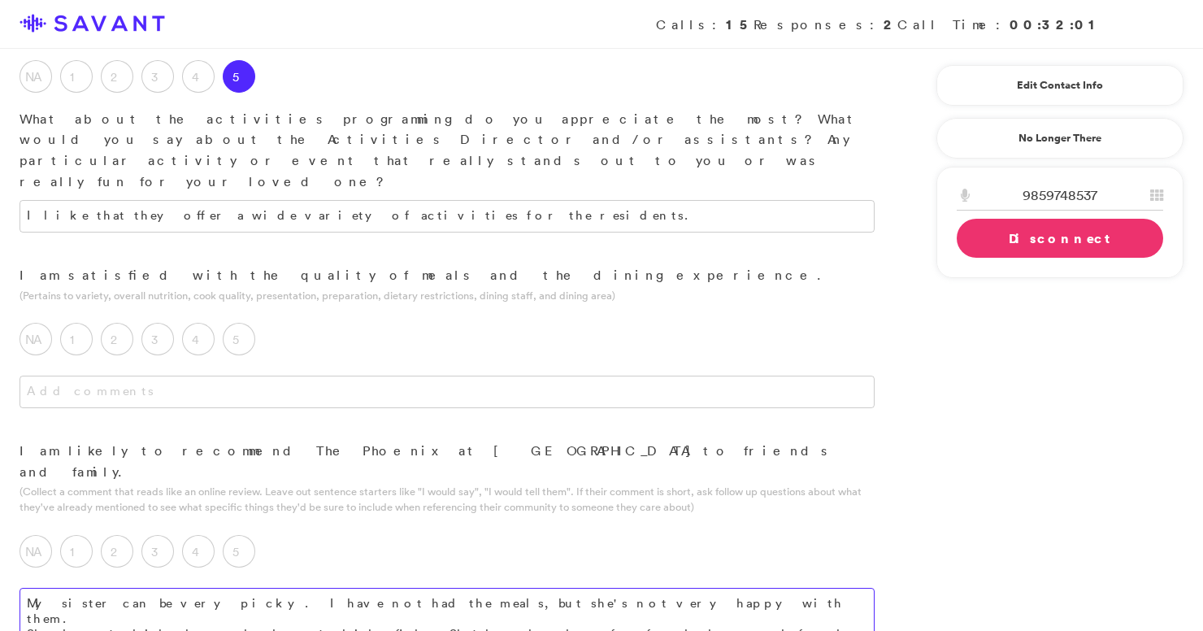
type textarea "They only accept private pay. Private pay means paying out of pocket; they do n…"
drag, startPoint x: 796, startPoint y: 408, endPoint x: 9, endPoint y: 372, distance: 788.4
click at [9, 588] on div "My sister can be very picky. I have not had the meals, but she's not very happy…" at bounding box center [447, 642] width 894 height 109
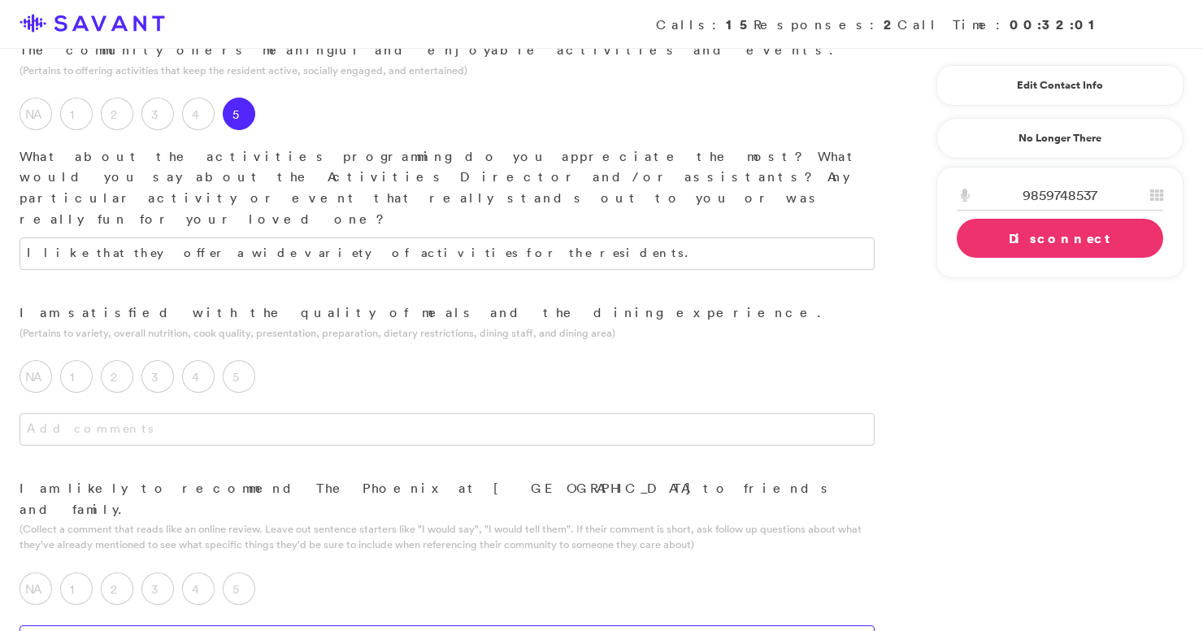
scroll to position [1251, 0]
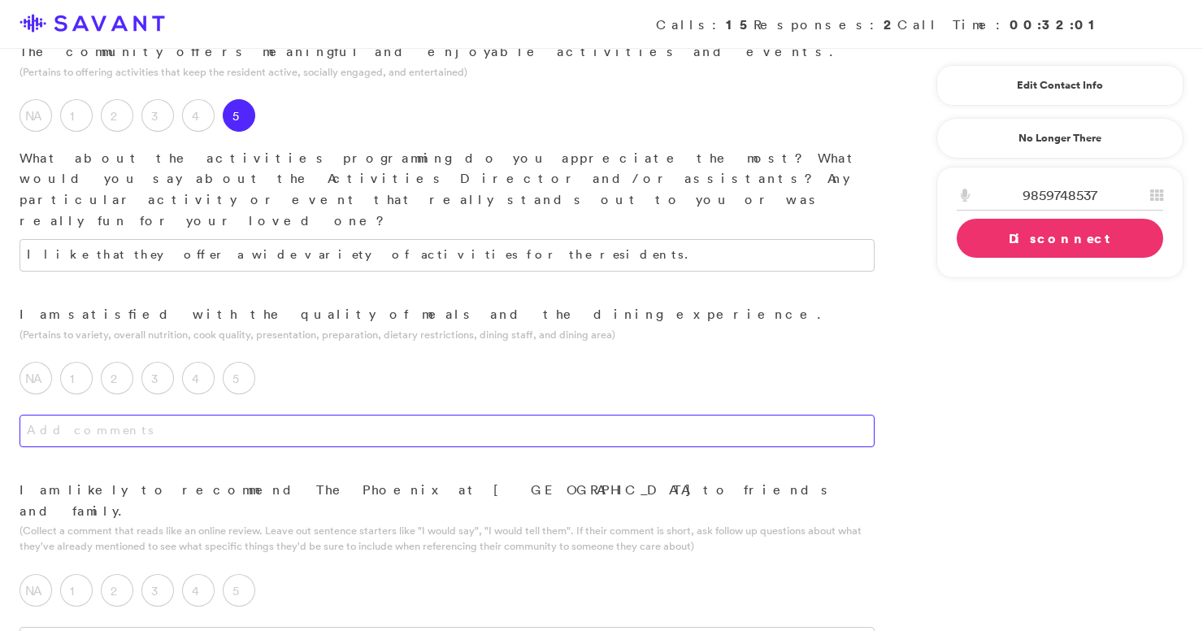
click at [159, 414] on textarea at bounding box center [447, 430] width 855 height 33
paste textarea "My sister can be very picky. I have not had the meals, but she's not very happy…"
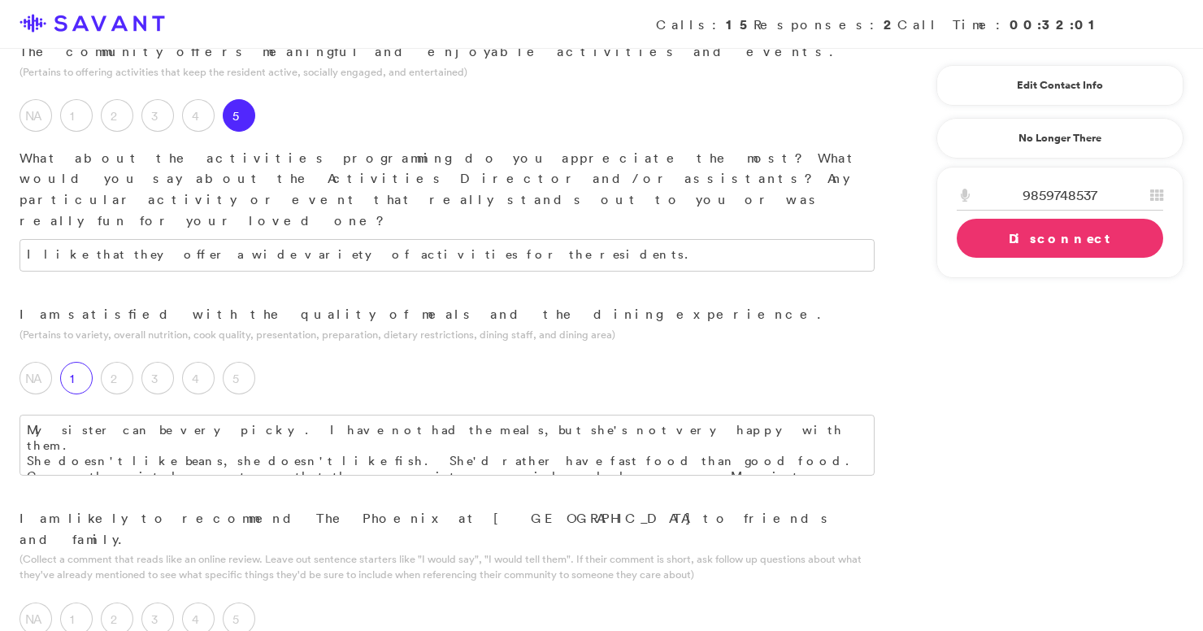
click at [84, 362] on label "1" at bounding box center [76, 378] width 33 height 33
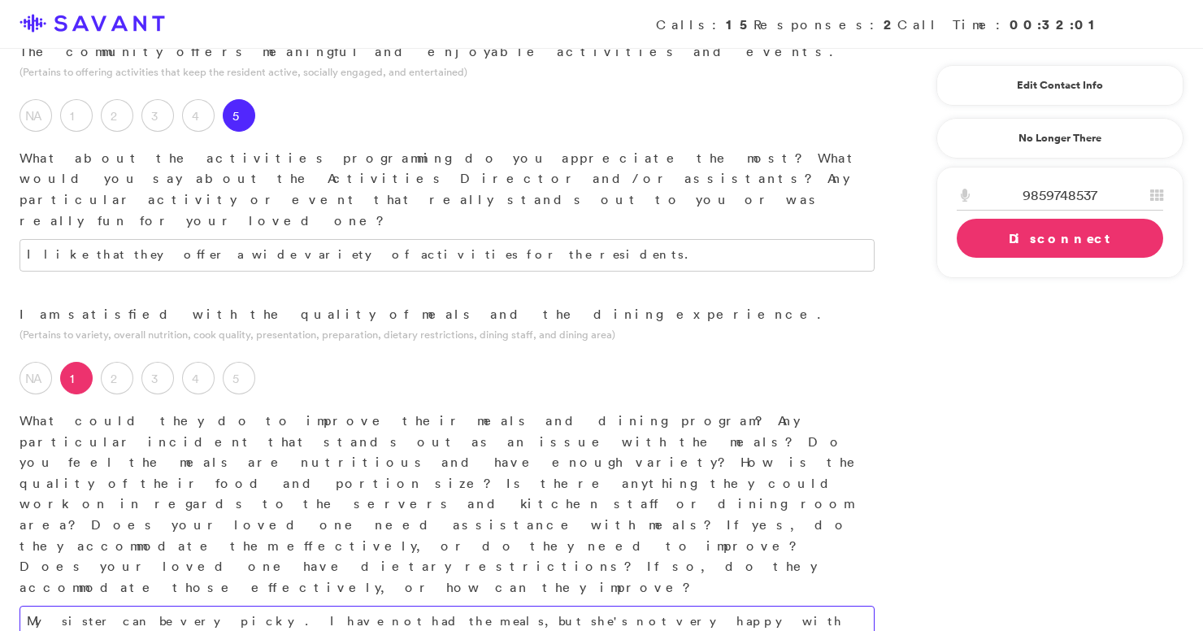
click at [661, 605] on textarea "My sister can be very picky. I have not had the meals, but she's not very happy…" at bounding box center [447, 635] width 855 height 61
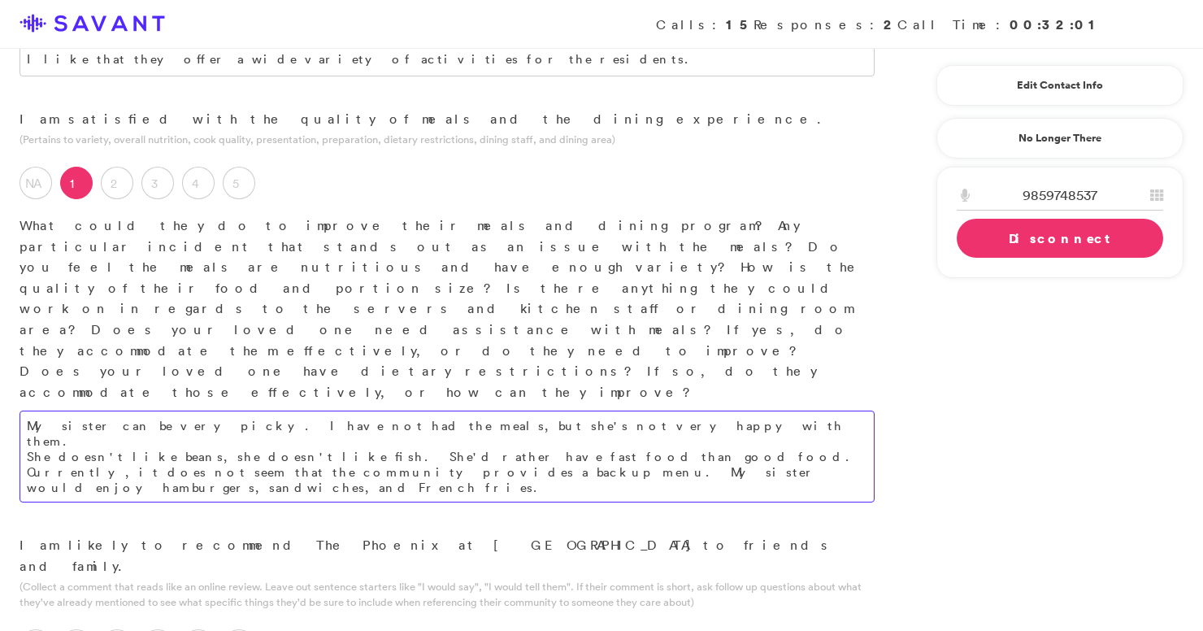
scroll to position [1448, 0]
click at [536, 408] on textarea "My sister can be very picky. I have not had the meals, but she's not very happy…" at bounding box center [447, 454] width 855 height 92
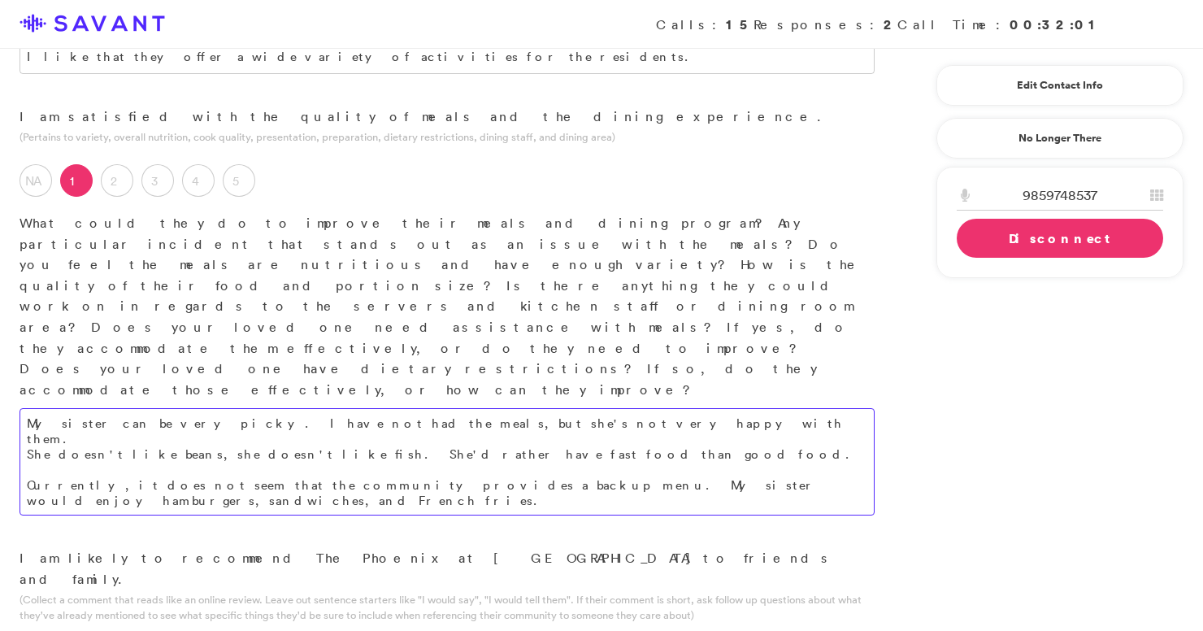
click at [546, 408] on textarea "My sister can be very picky. I have not had the meals, but she's not very happy…" at bounding box center [447, 461] width 855 height 107
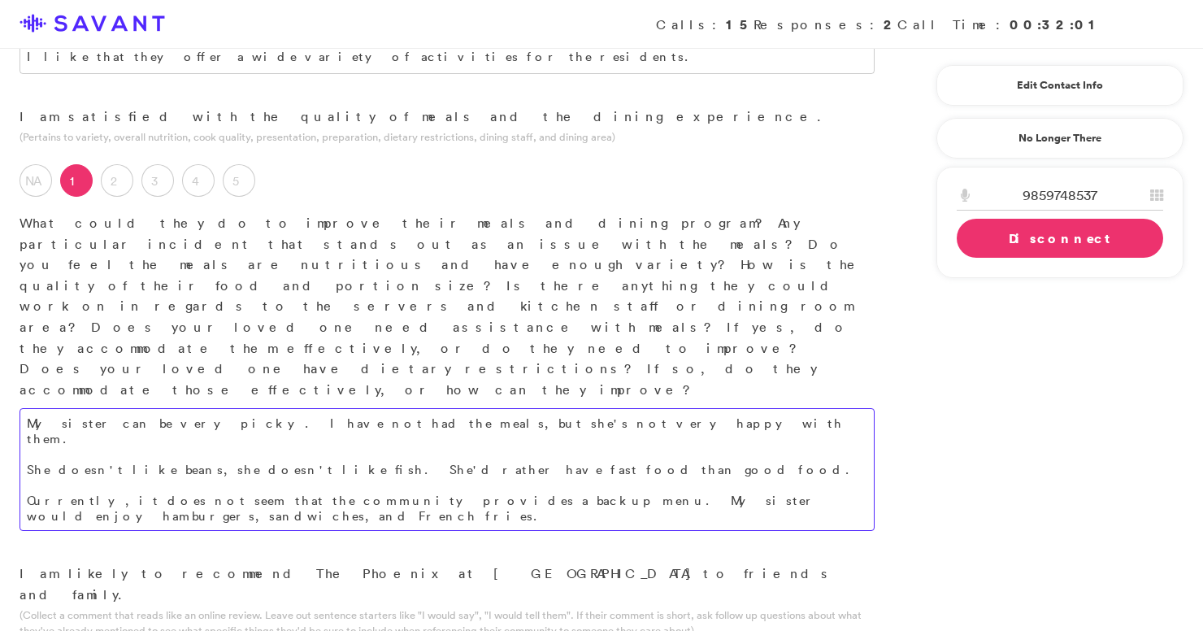
click at [538, 408] on textarea "My sister can be very picky. I have not had the meals, but she's not very happy…" at bounding box center [447, 469] width 855 height 123
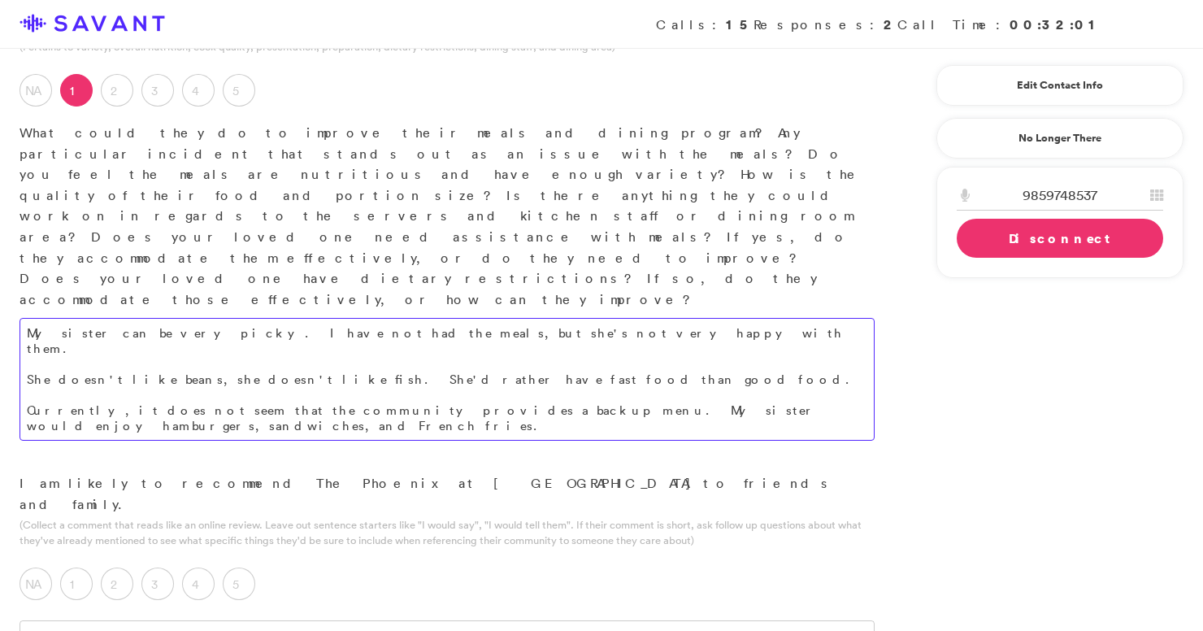
scroll to position [1554, 0]
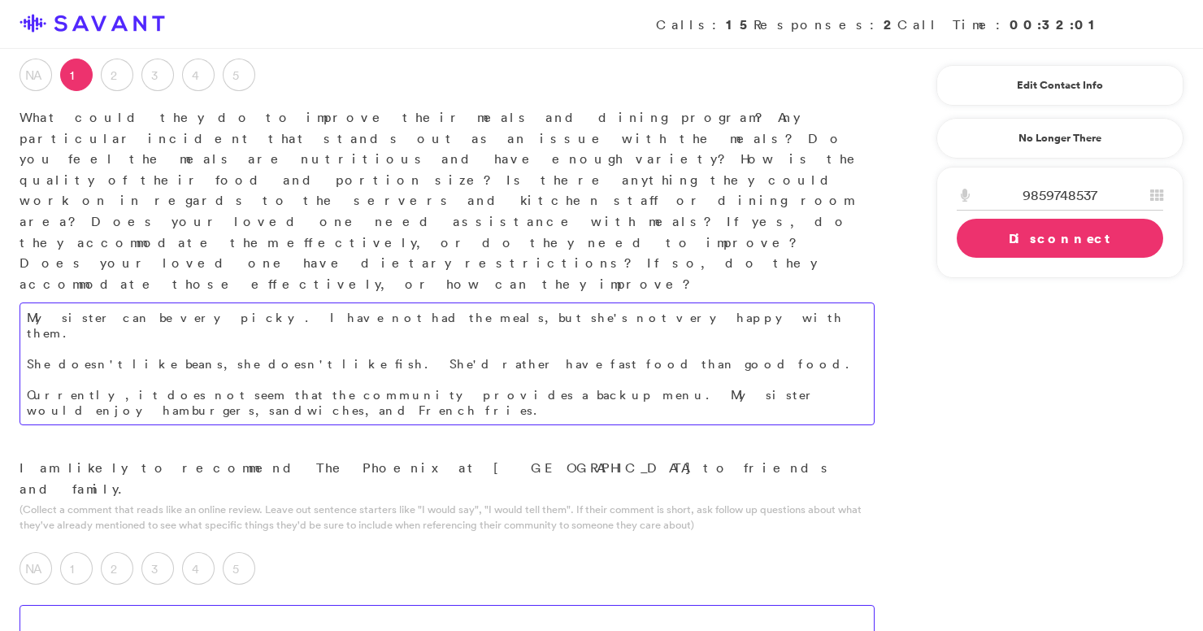
type textarea "My sister can be very picky. I have not had the meals, but she's not very happy…"
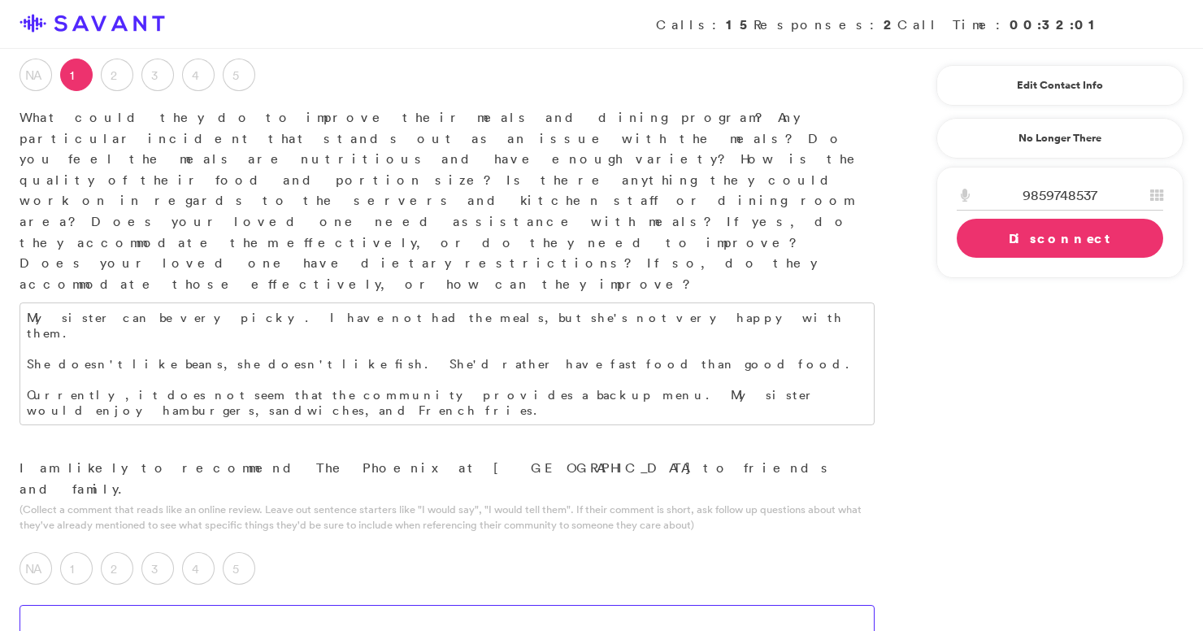
click at [256, 605] on textarea at bounding box center [447, 628] width 855 height 46
click at [298, 605] on textarea "Yes, for the facility, but the cost is outrageous." at bounding box center [447, 628] width 855 height 46
drag, startPoint x: 776, startPoint y: 310, endPoint x: 285, endPoint y: 312, distance: 490.9
click at [285, 605] on textarea "Yes, for the facility, but the cost is outrageous. Unless you have a family mem…" at bounding box center [447, 628] width 855 height 46
click at [124, 552] on label "2" at bounding box center [117, 568] width 33 height 33
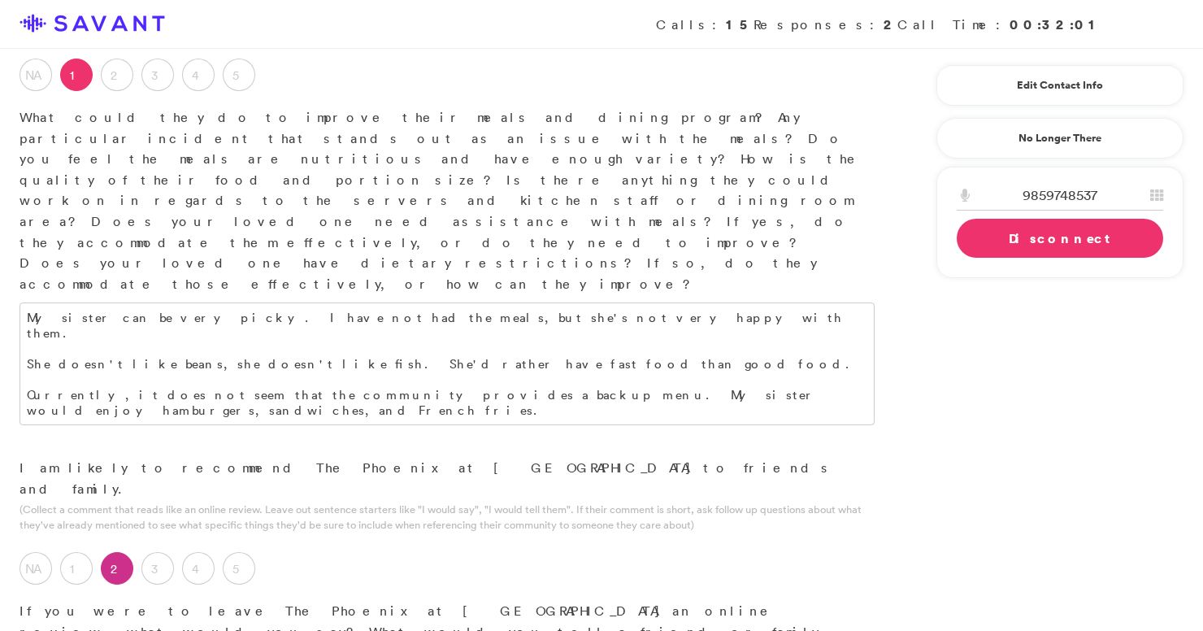
drag, startPoint x: 284, startPoint y: 353, endPoint x: 93, endPoint y: 342, distance: 191.3
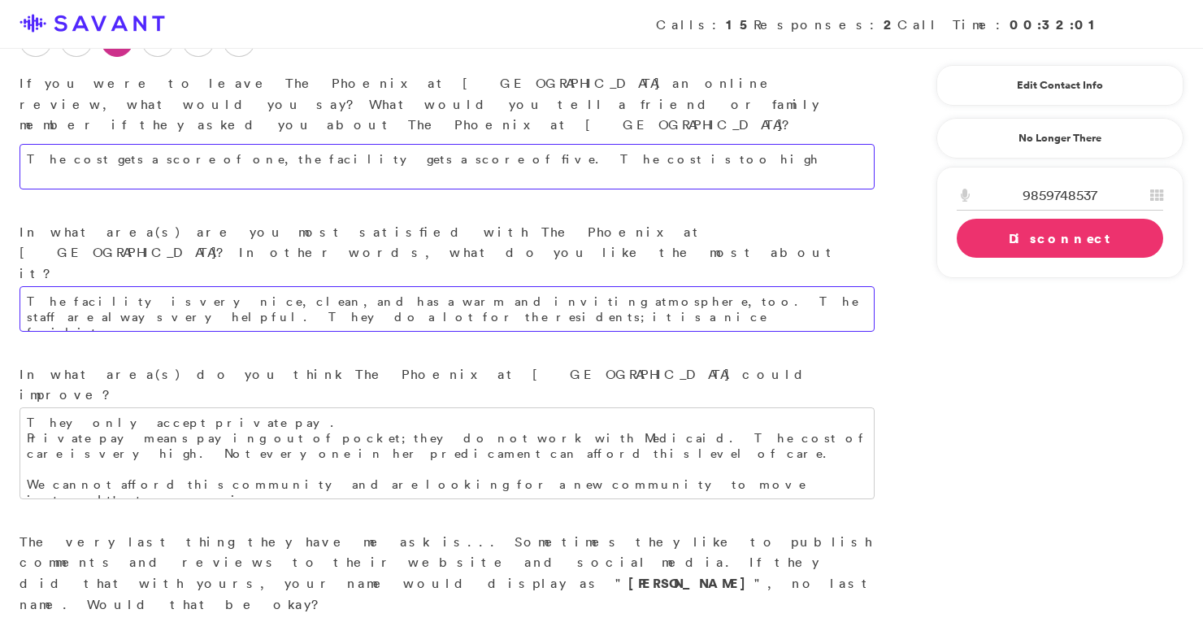
scroll to position [2087, 0]
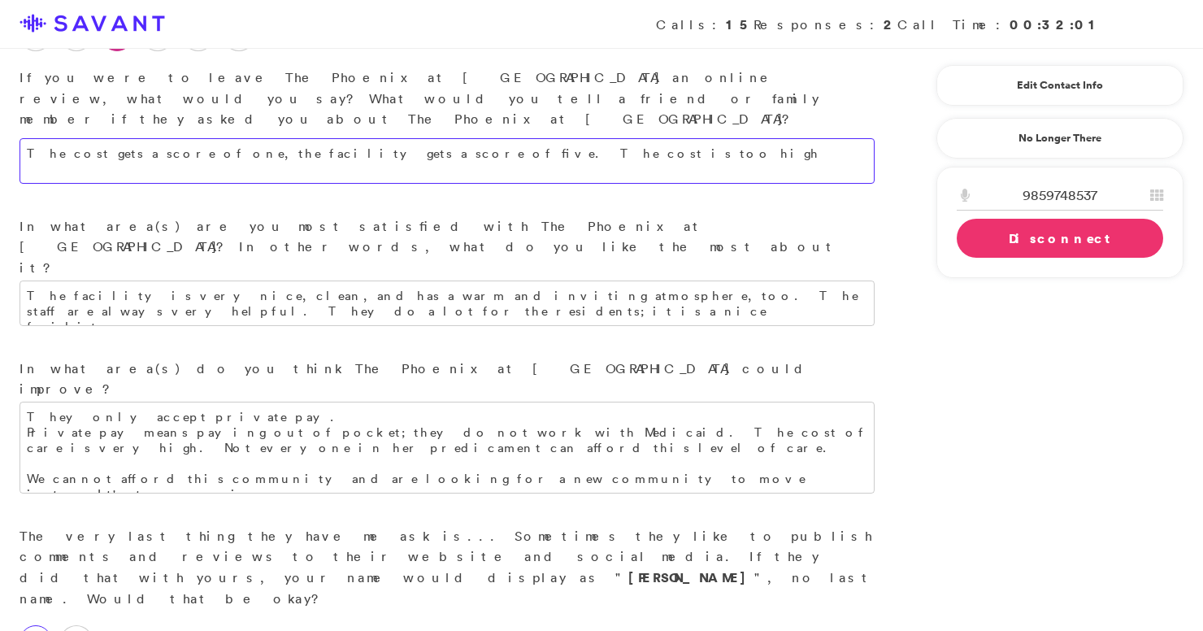
type textarea "The cost gets a score of one, the facility gets a score of five. The cost is to…"
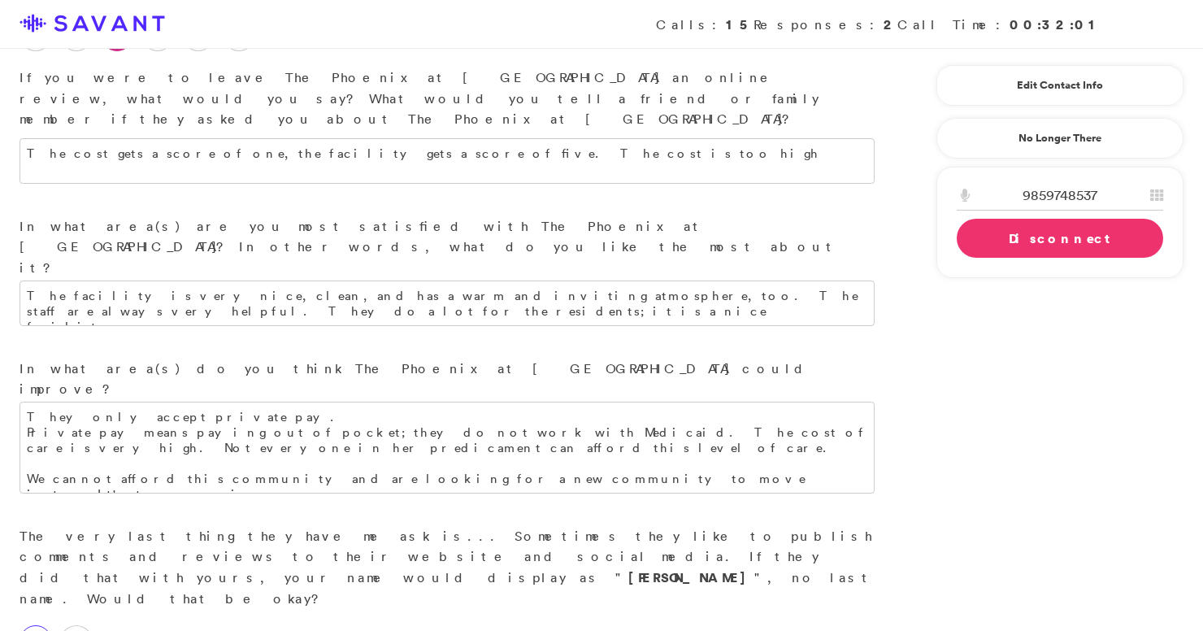
click at [40, 625] on label "Yes" at bounding box center [36, 641] width 33 height 33
click at [661, 241] on link "Disconnect" at bounding box center [1060, 238] width 206 height 39
